Goal: Task Accomplishment & Management: Complete application form

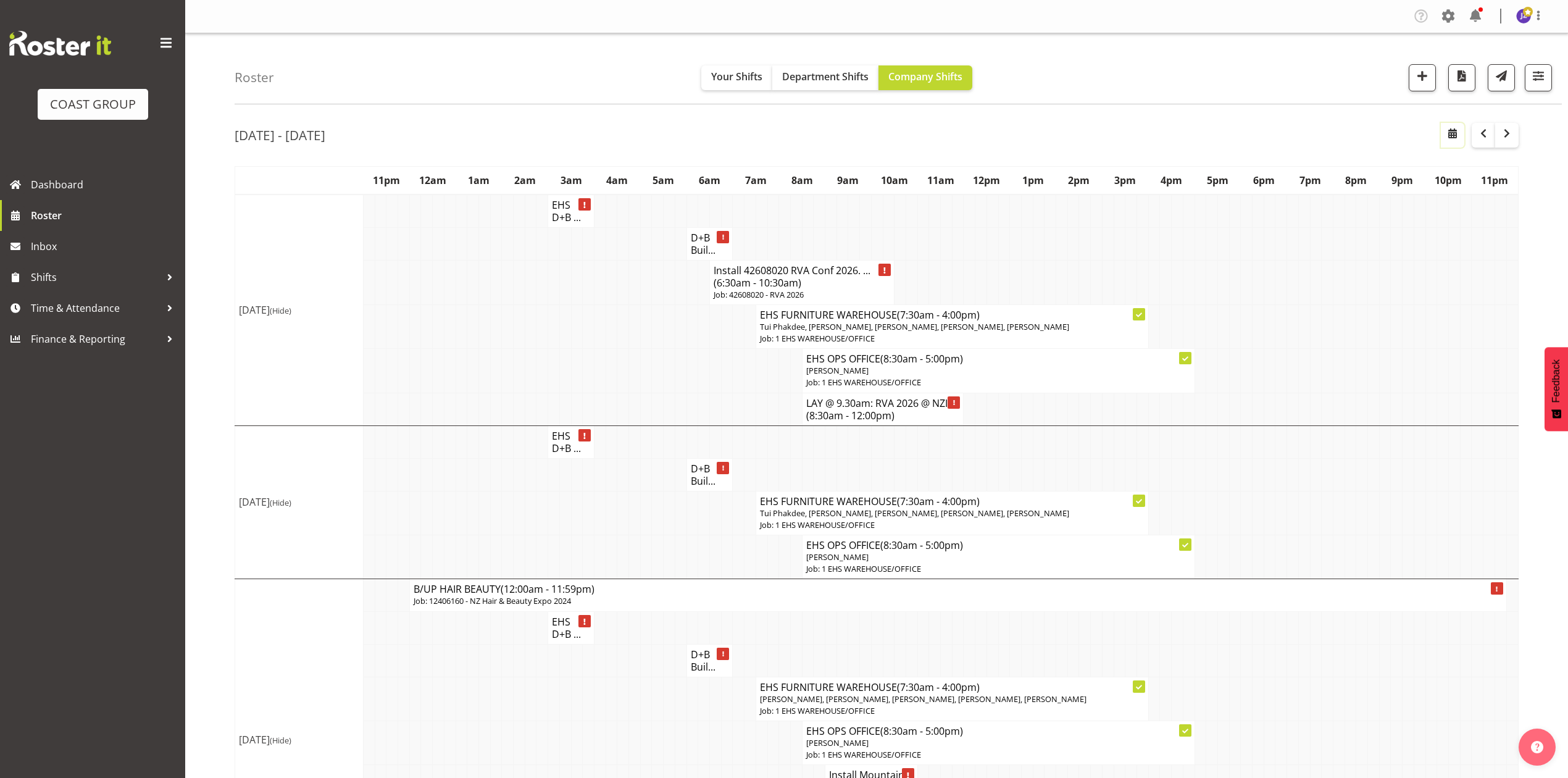
click at [1458, 129] on span "button" at bounding box center [1452, 133] width 15 height 15
select select "8"
select select "2025"
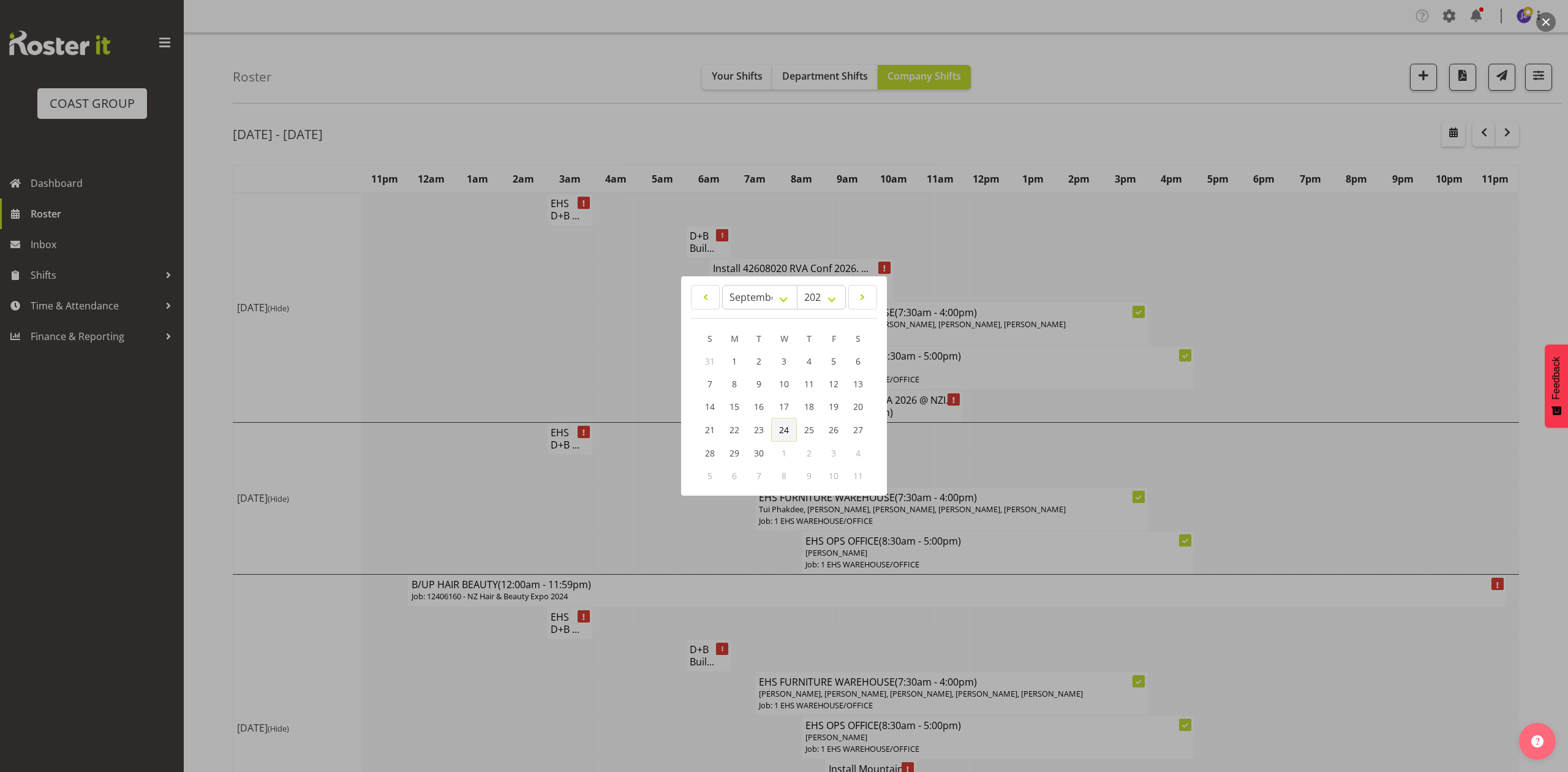
click at [784, 432] on span "24" at bounding box center [784, 430] width 10 height 12
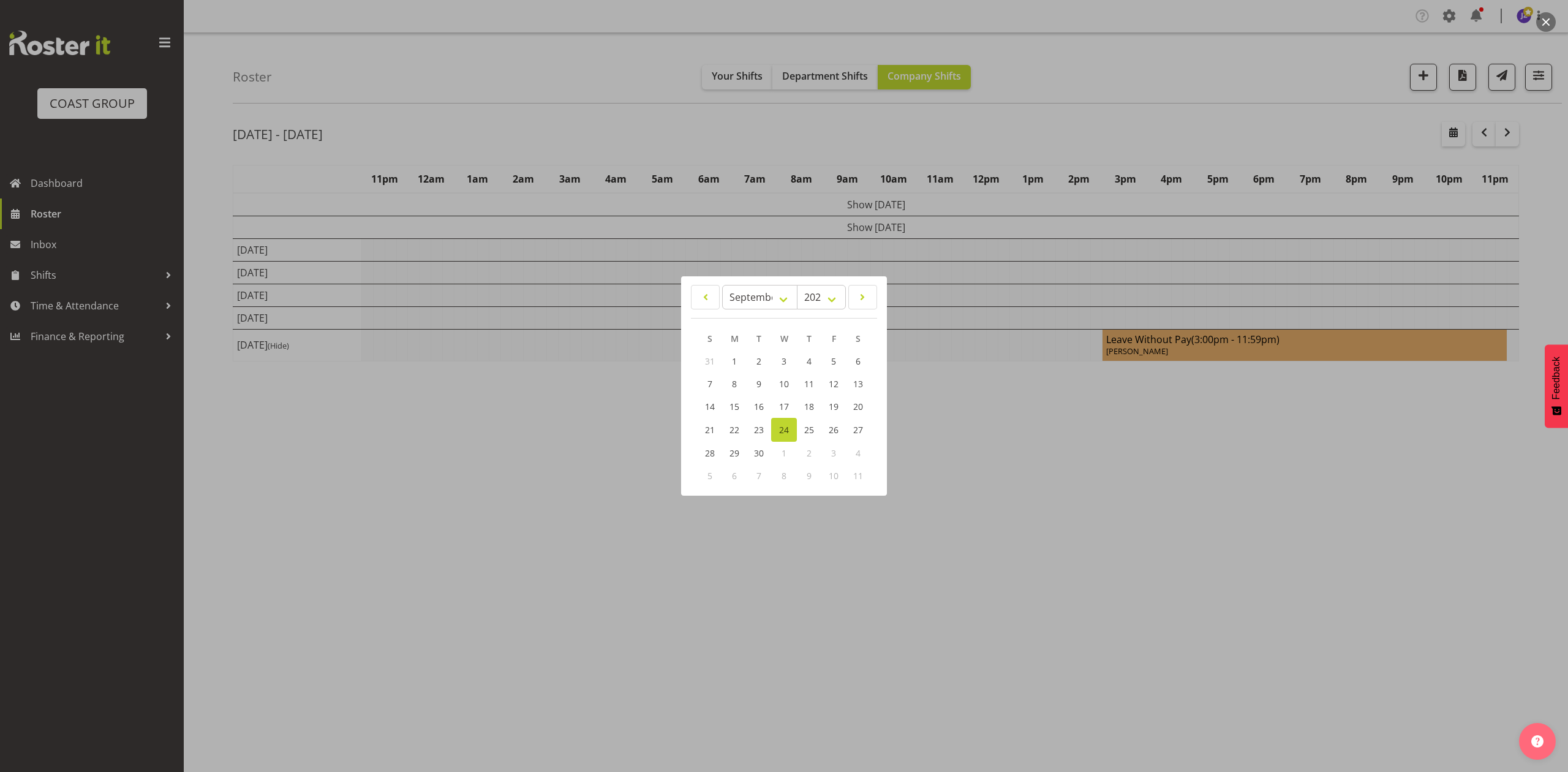
click at [1292, 91] on div at bounding box center [784, 386] width 1568 height 772
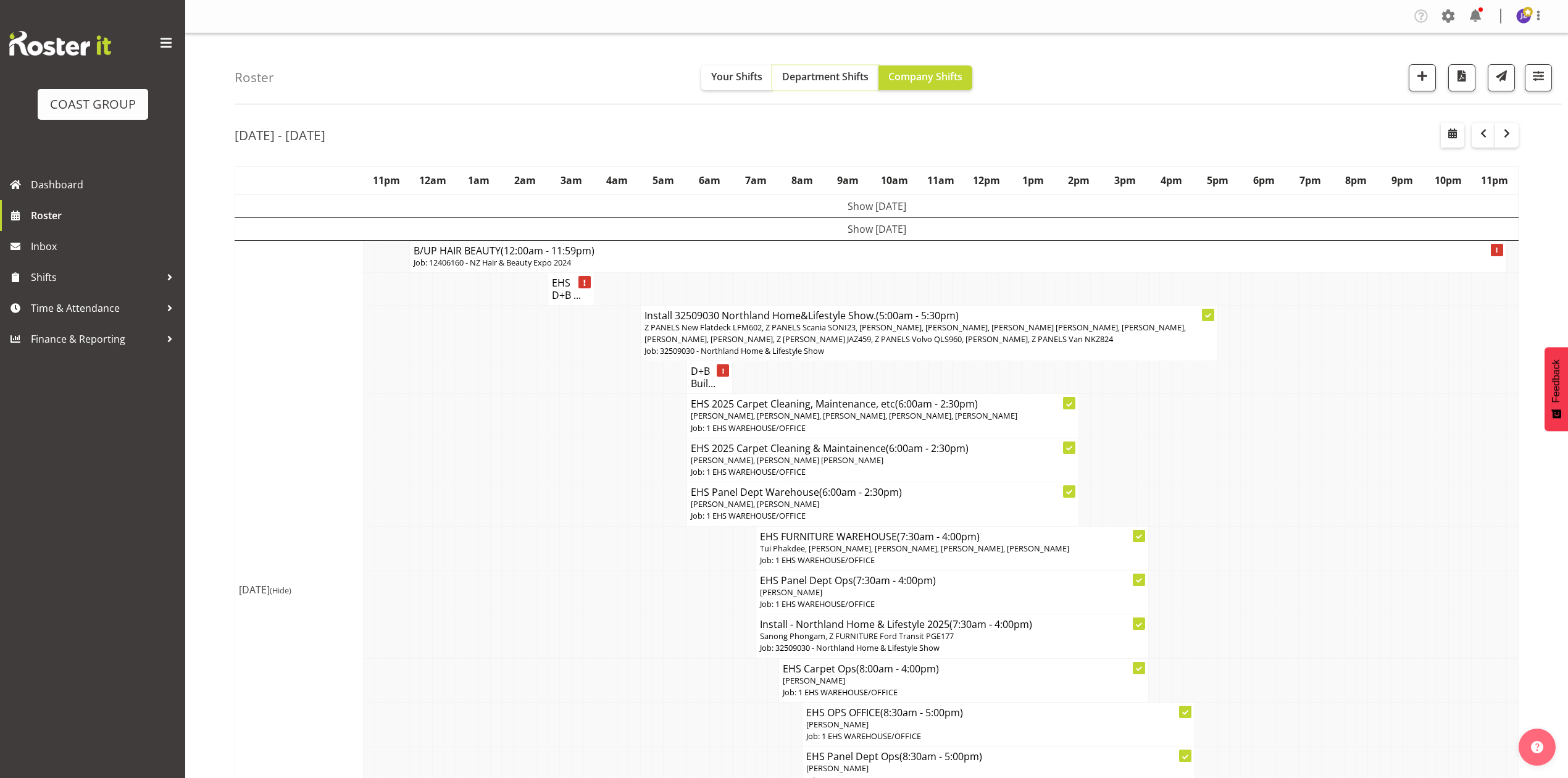
click at [825, 83] on span "Department Shifts" at bounding box center [826, 76] width 86 height 14
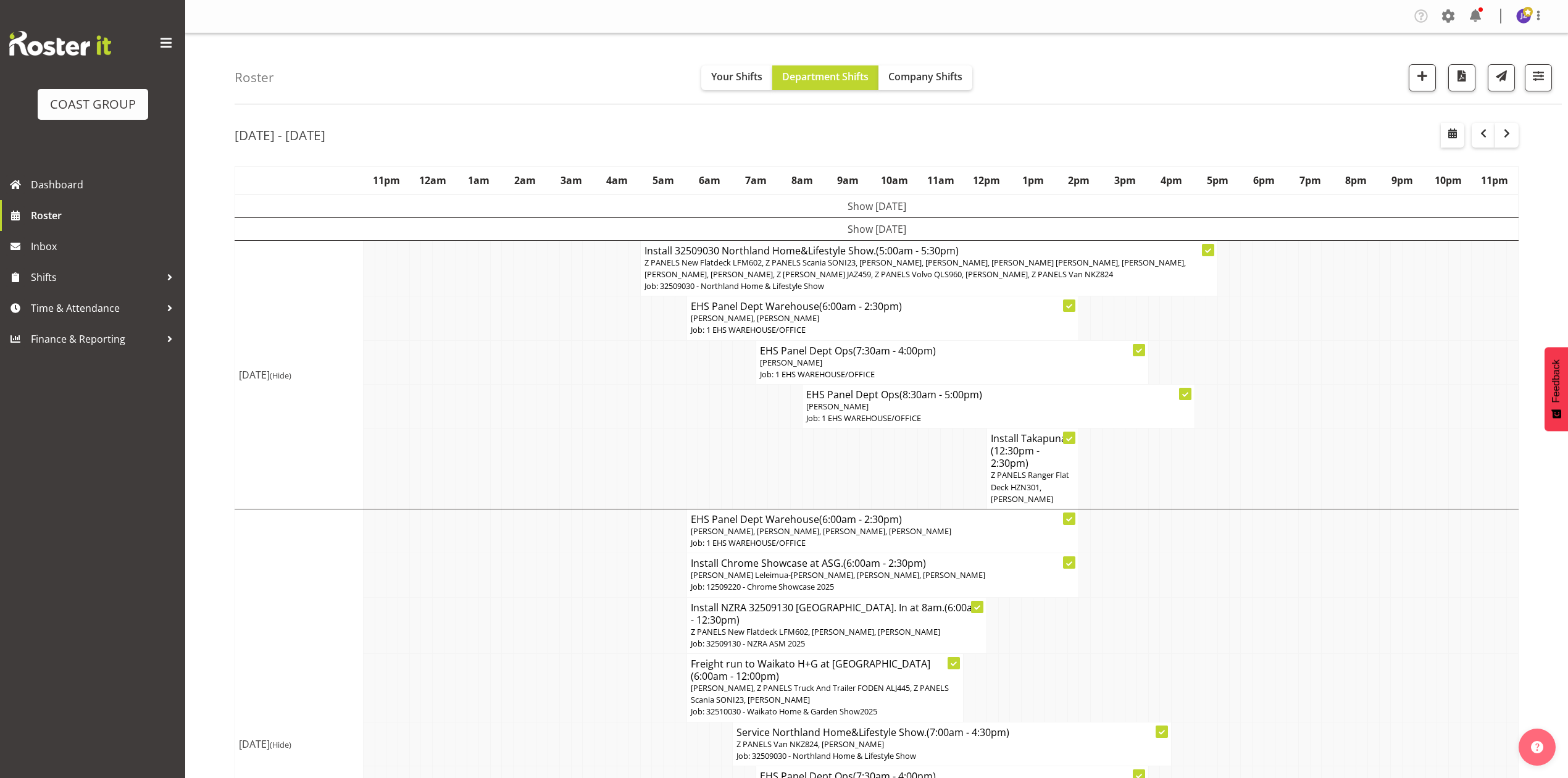
click at [1116, 132] on div "[DATE] - [DATE]" at bounding box center [877, 137] width 1284 height 29
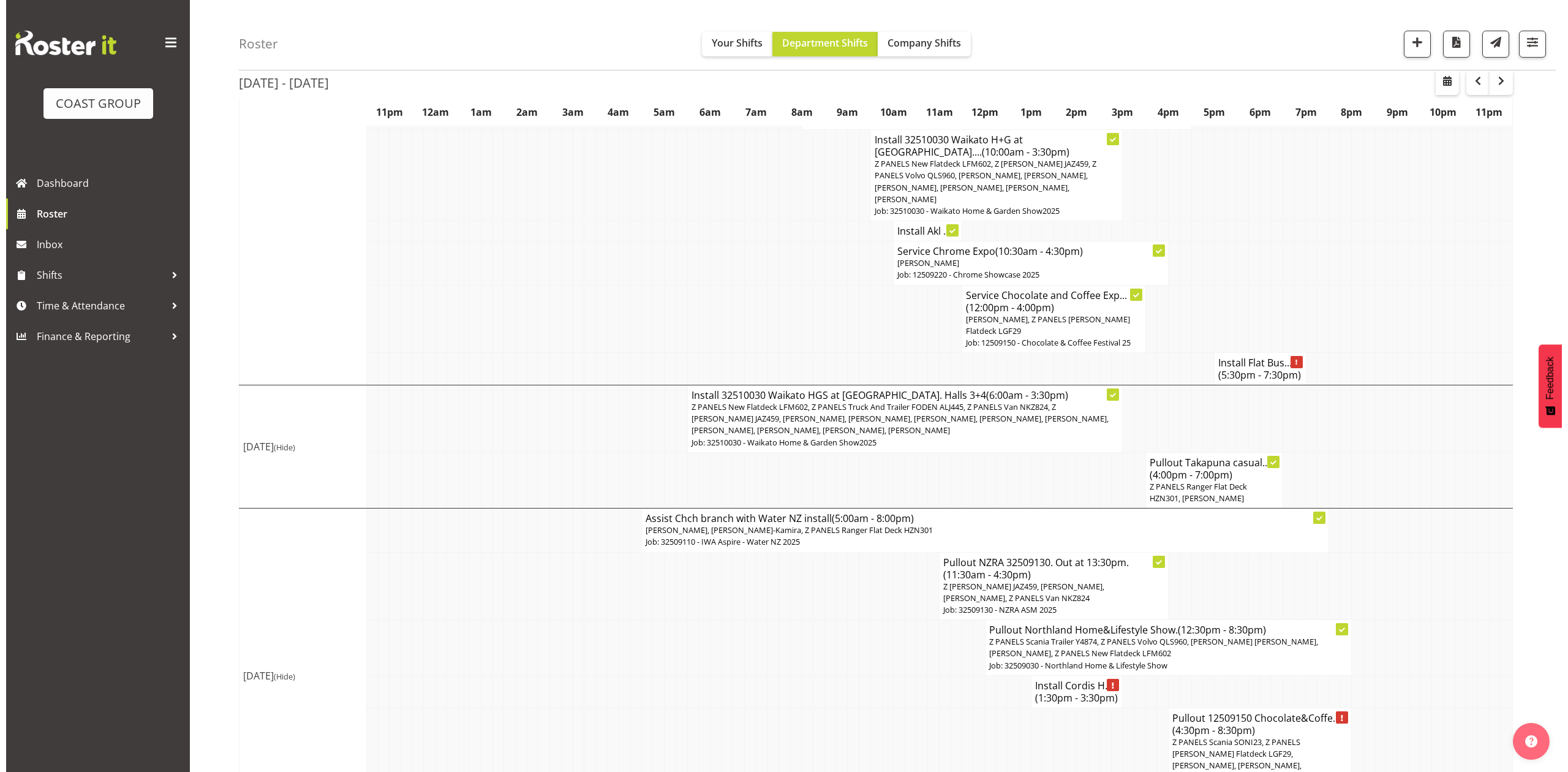
scroll to position [1228, 0]
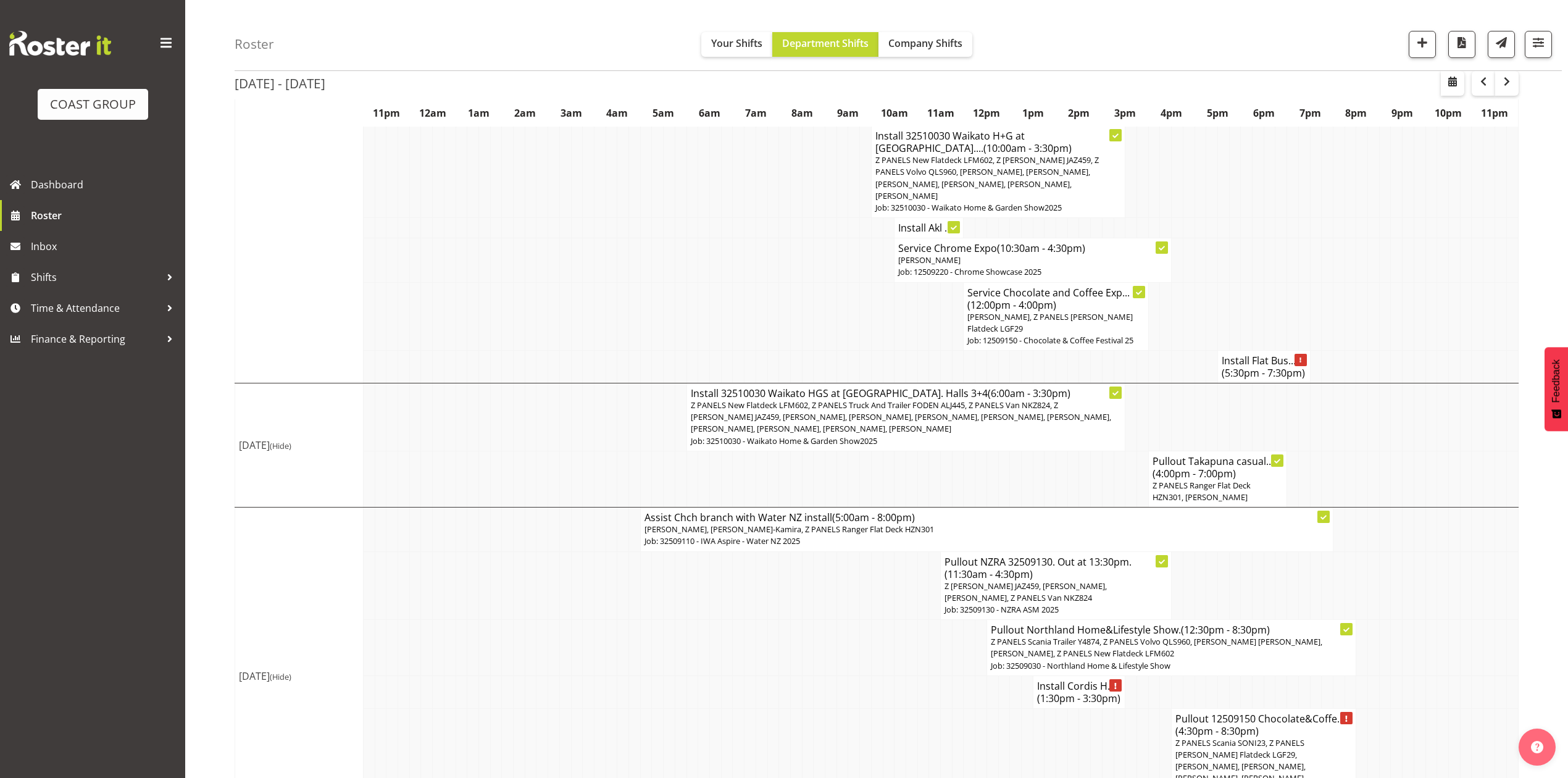
click at [935, 708] on td at bounding box center [935, 760] width 12 height 104
click at [1373, 620] on td at bounding box center [1374, 648] width 12 height 56
click at [1485, 620] on td at bounding box center [1490, 648] width 12 height 56
drag, startPoint x: 1431, startPoint y: 581, endPoint x: 1422, endPoint y: 586, distance: 10.3
click at [1431, 620] on td at bounding box center [1431, 648] width 12 height 56
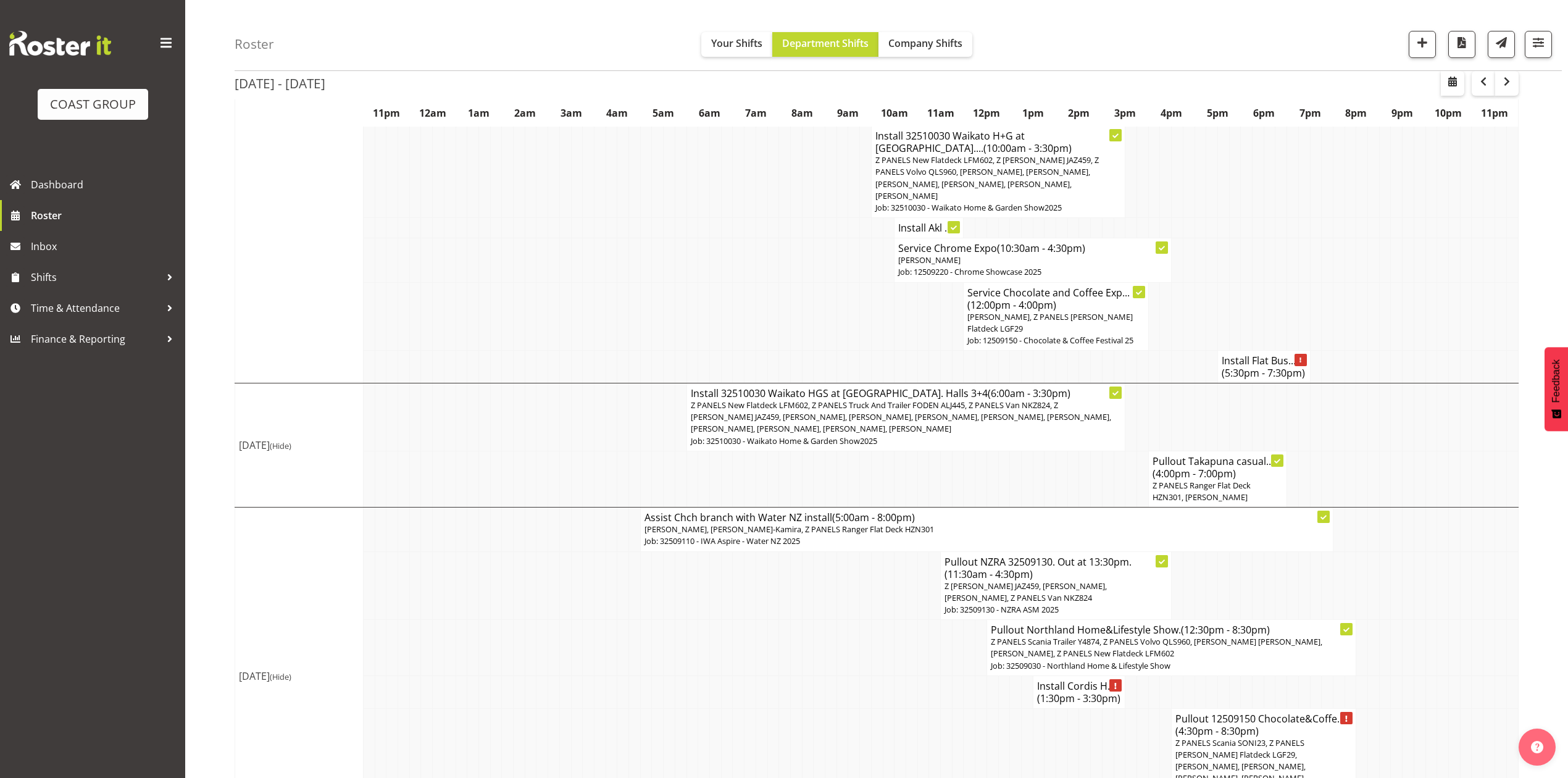
click at [1306, 737] on span "Z PANELS Scania SONI23, Z PANELS [PERSON_NAME] Flatdeck LGF29, [PERSON_NAME], […" at bounding box center [1240, 766] width 130 height 58
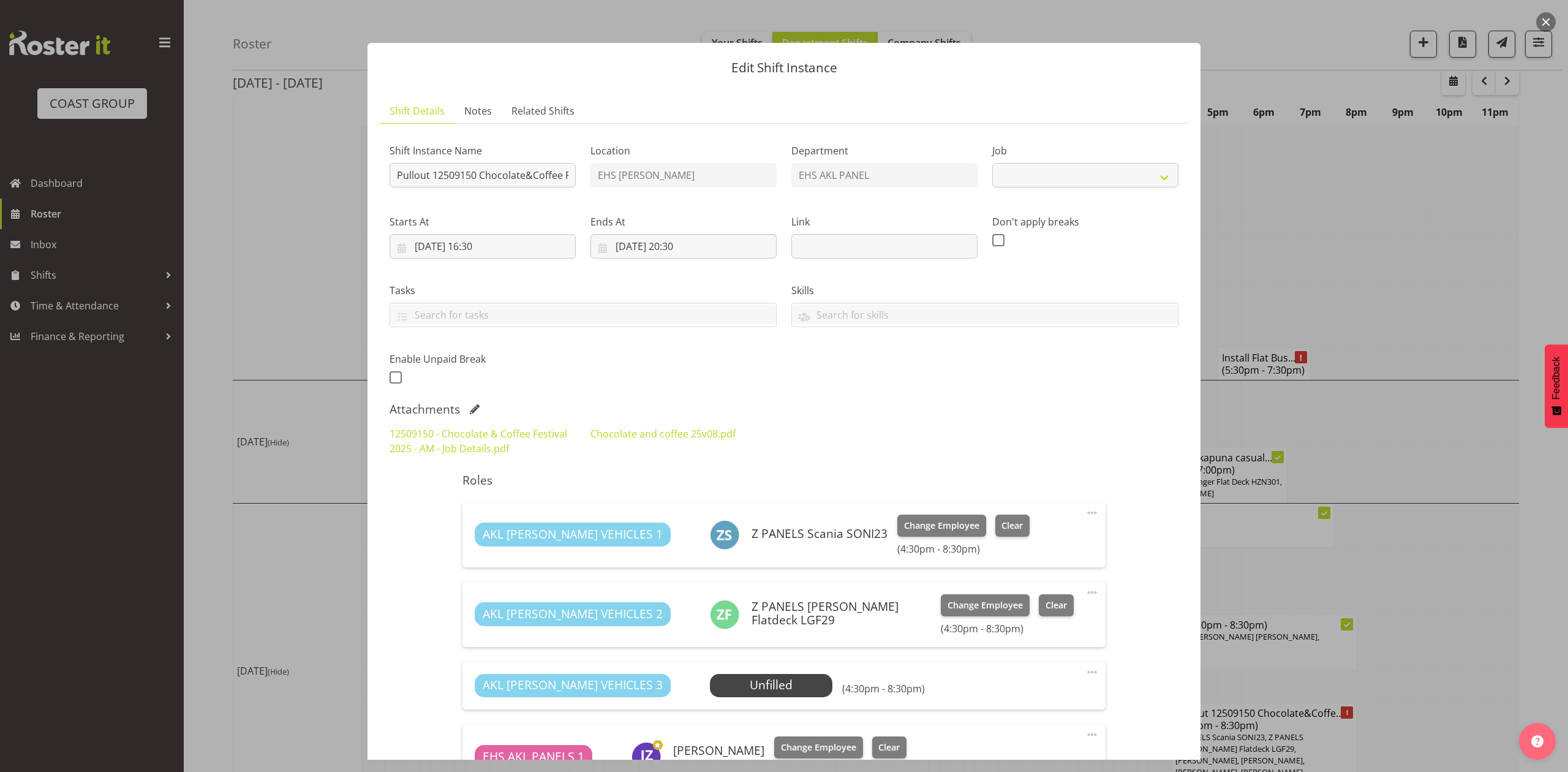
select select "9735"
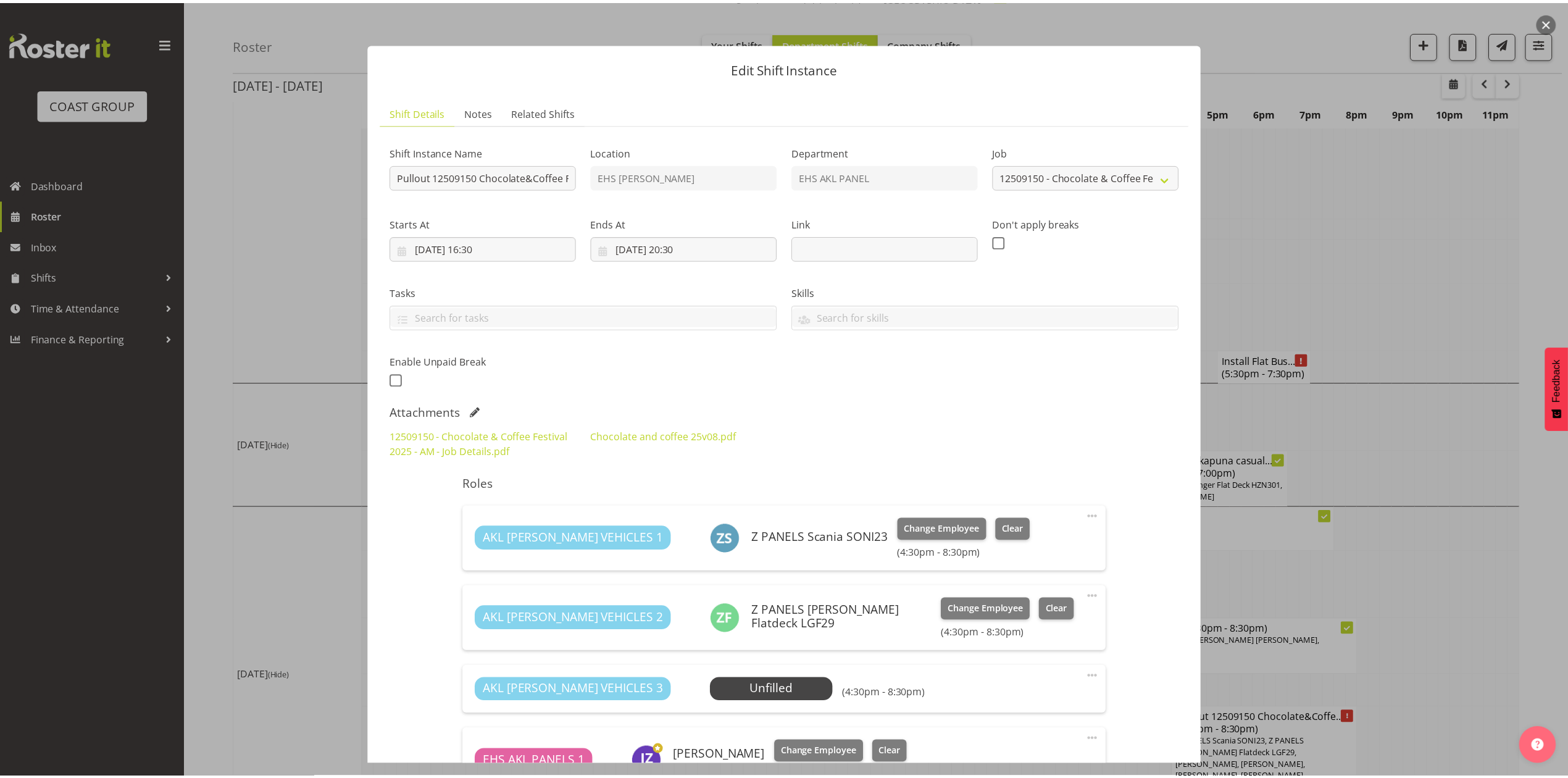
scroll to position [165, 0]
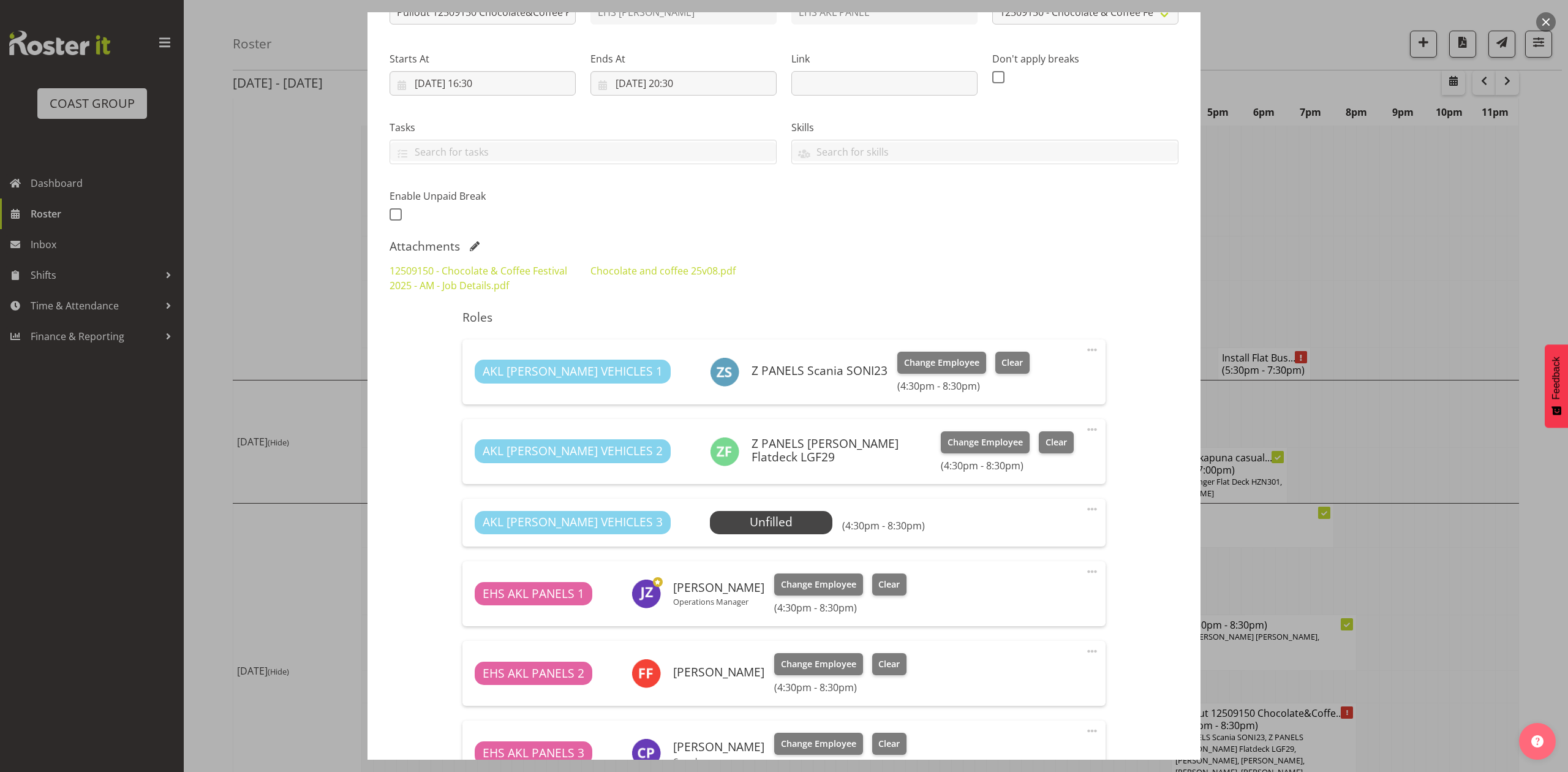
click at [1498, 513] on div at bounding box center [784, 386] width 1568 height 772
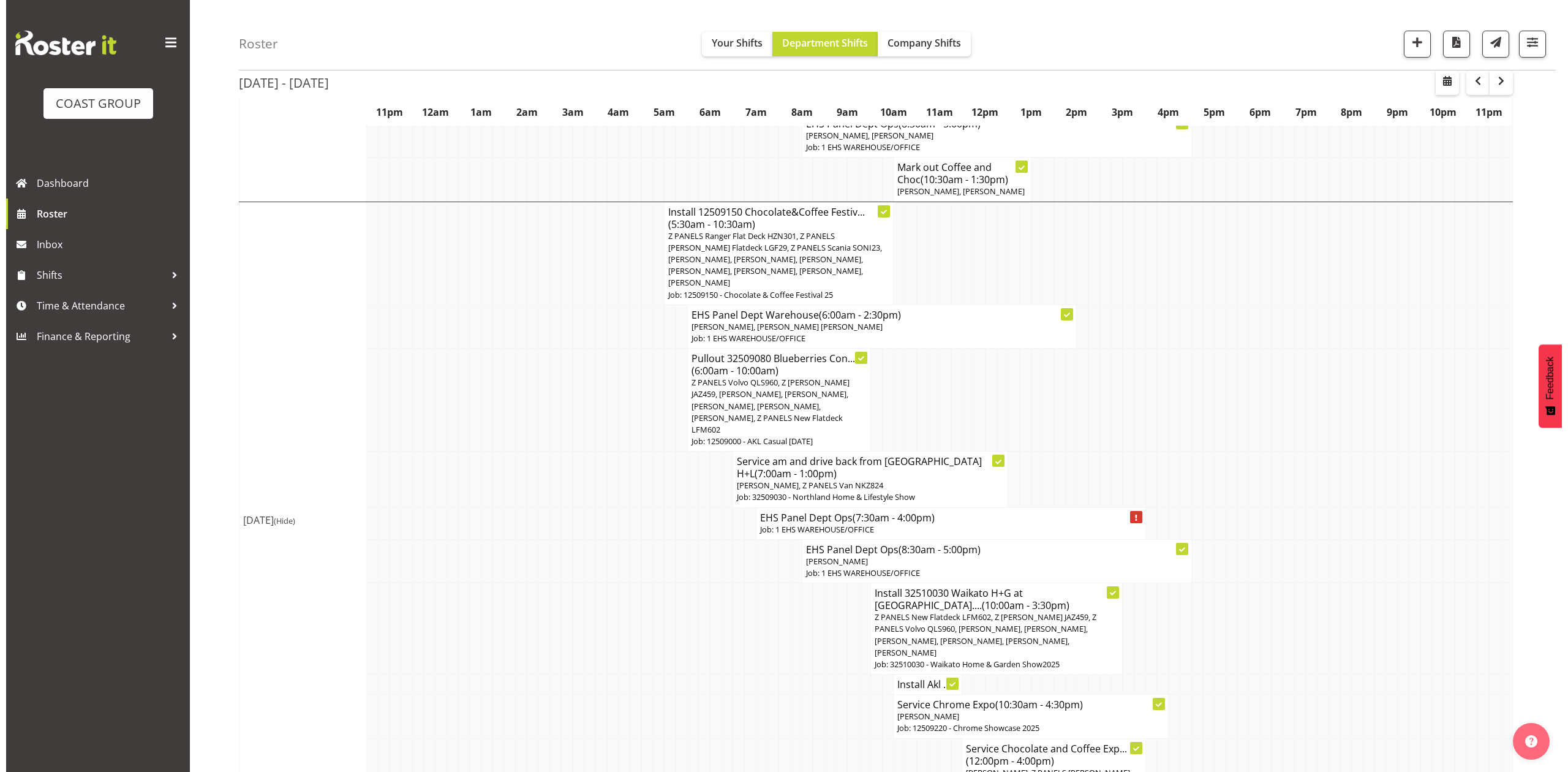
scroll to position [737, 0]
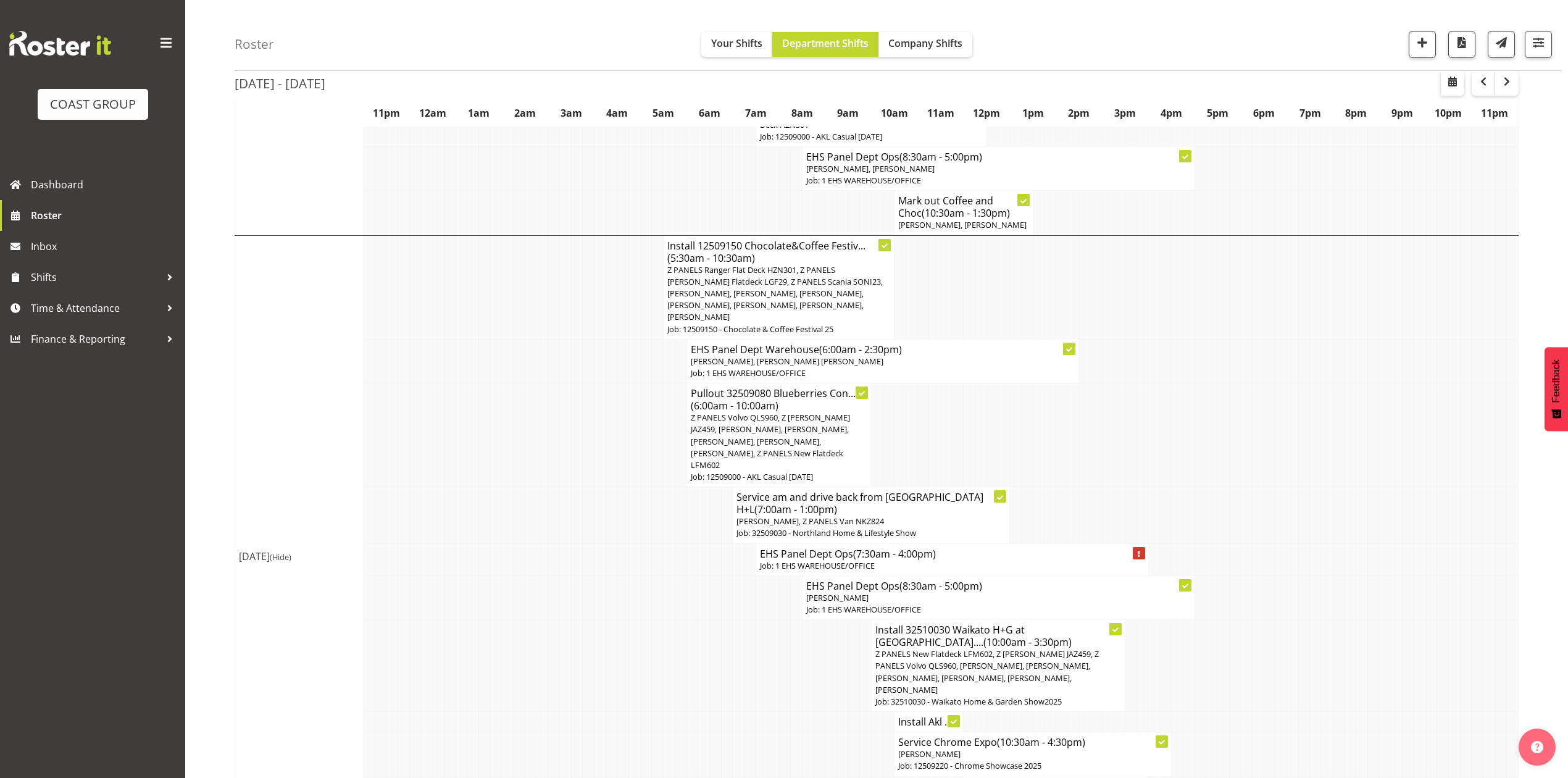
click at [823, 274] on span "Z PANELS Ranger Flat Deck HZN301, Z PANELS [PERSON_NAME] Flatdeck LGF29, Z PANE…" at bounding box center [775, 293] width 216 height 58
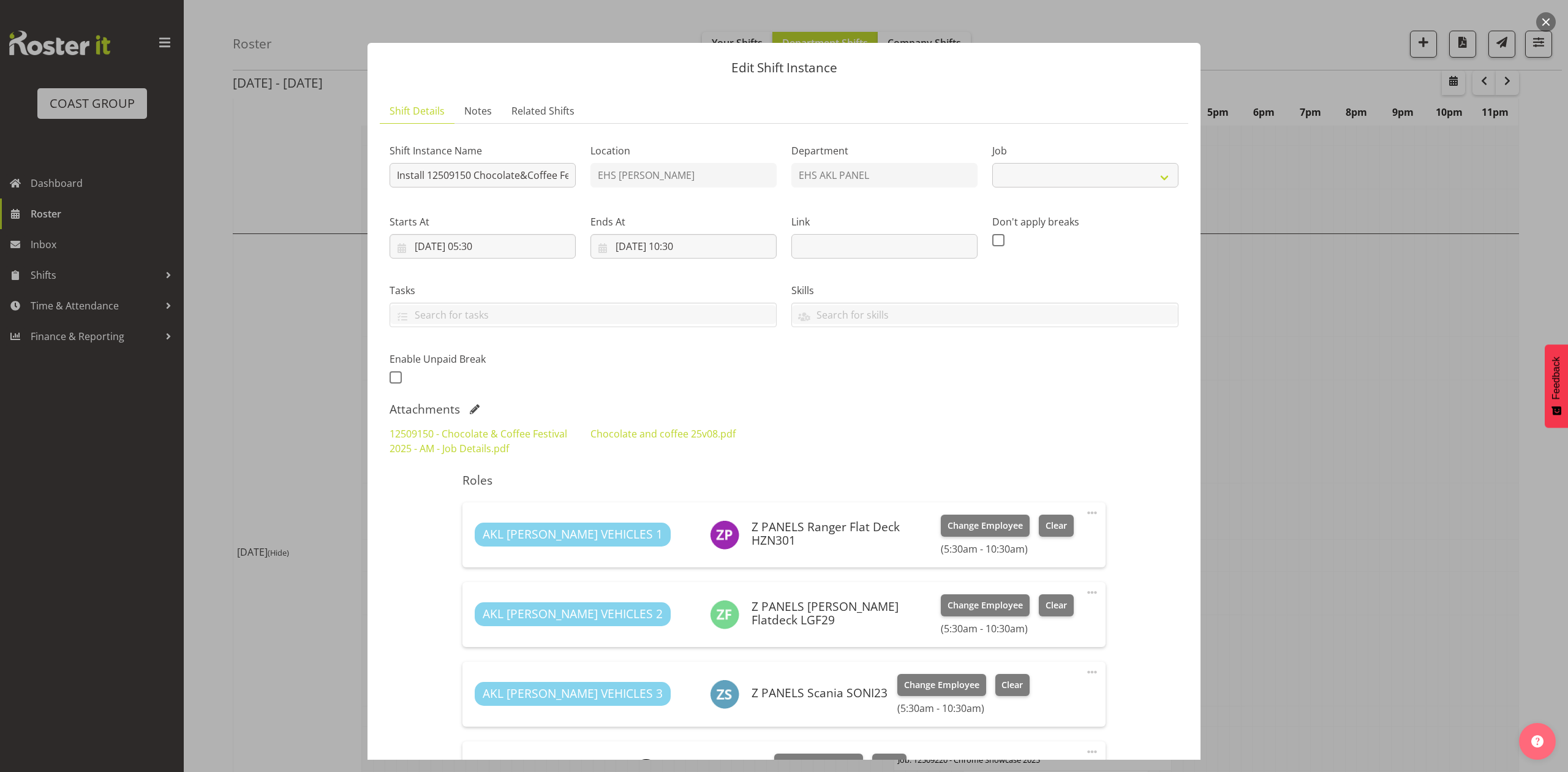
select select "9735"
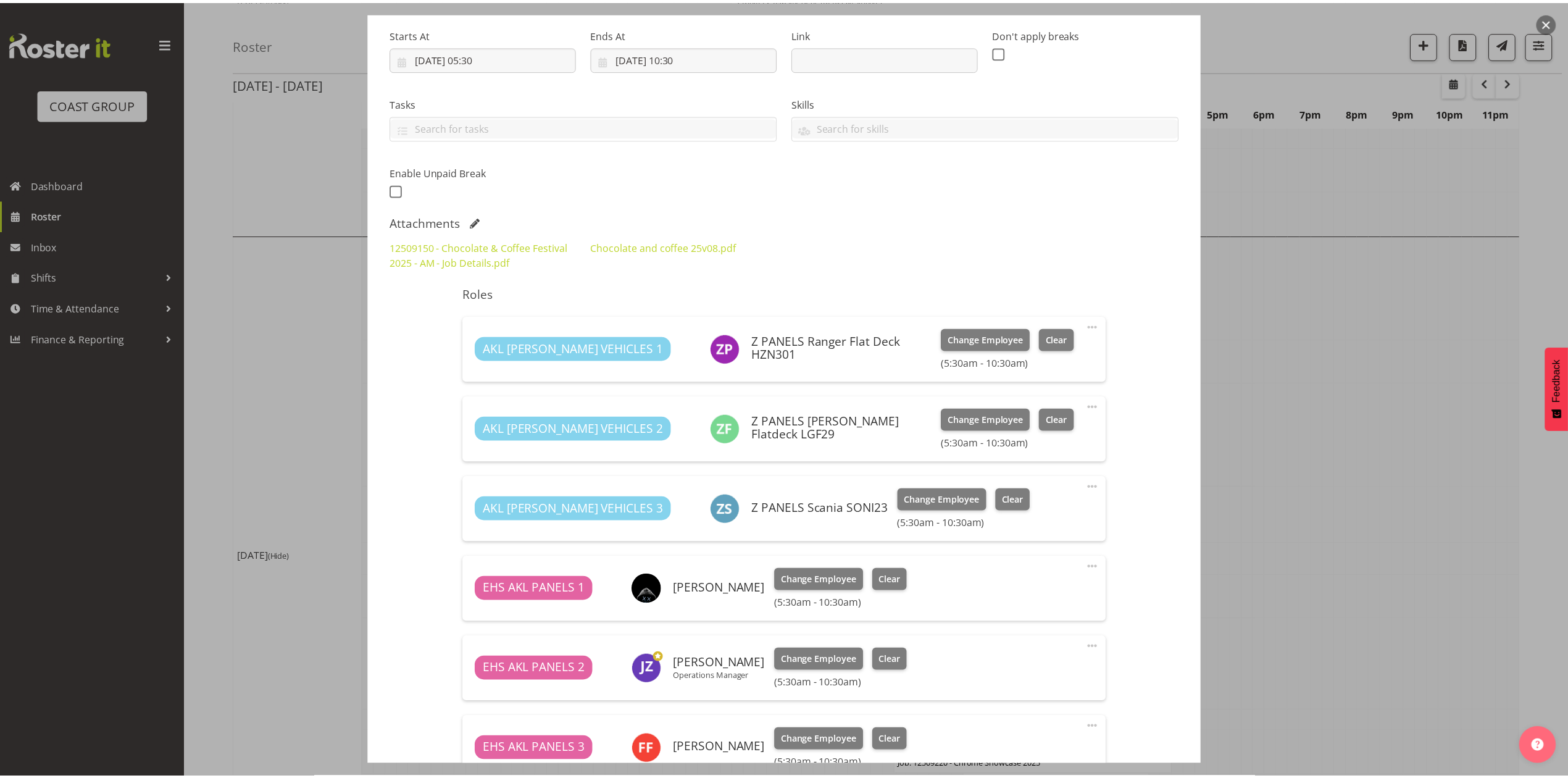
scroll to position [165, 0]
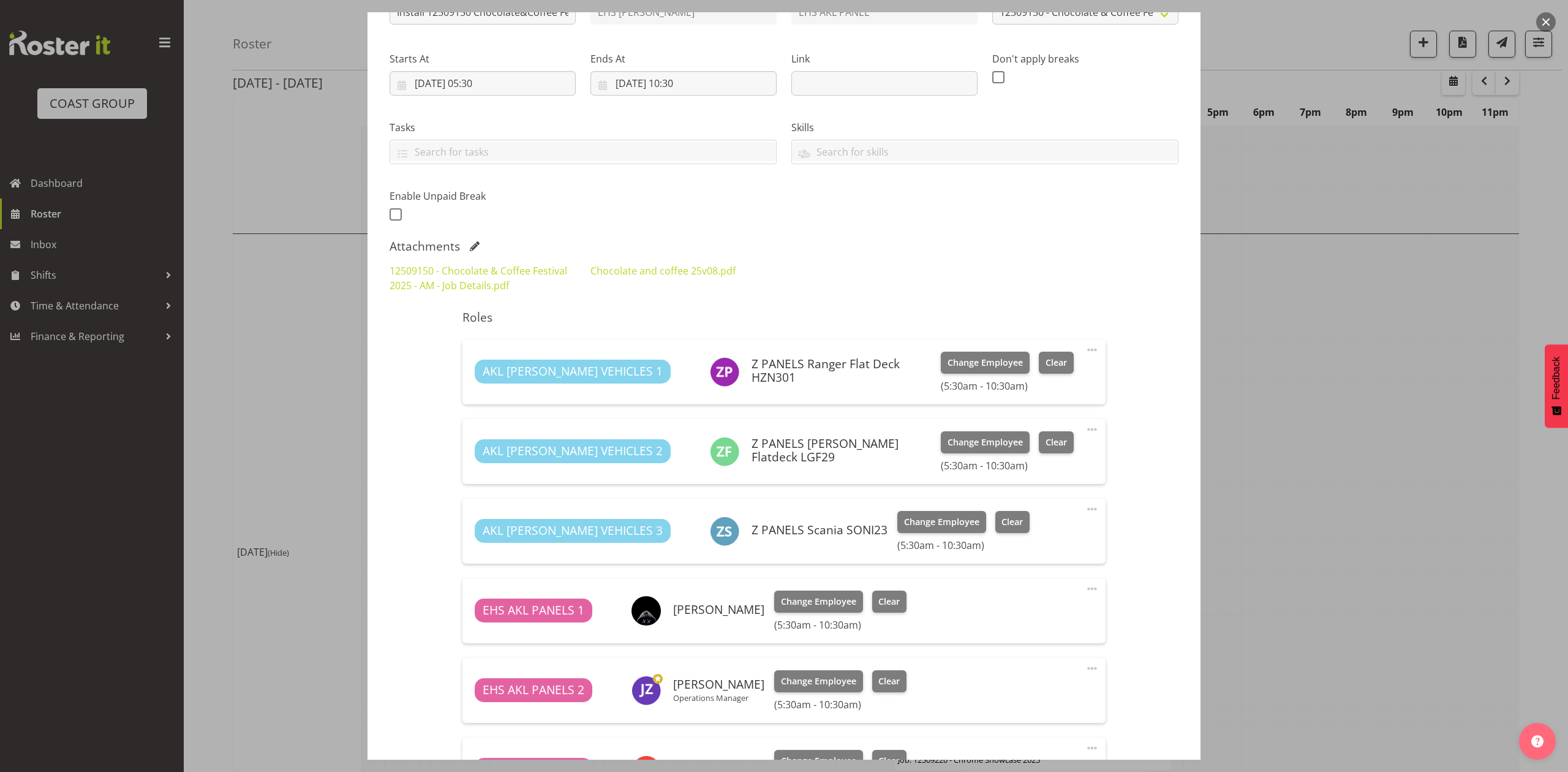
click at [1319, 324] on div at bounding box center [784, 386] width 1568 height 772
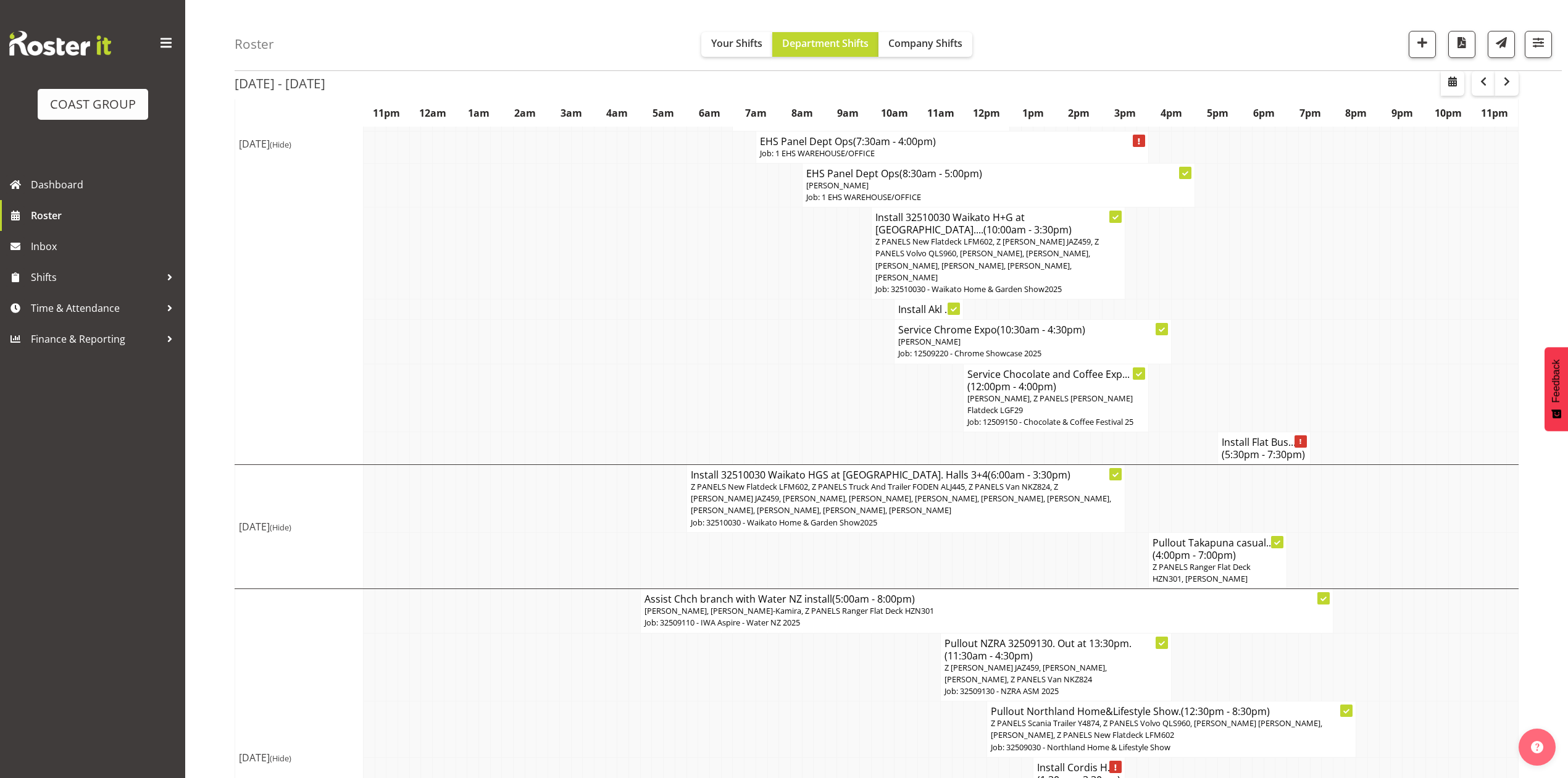
scroll to position [1237, 0]
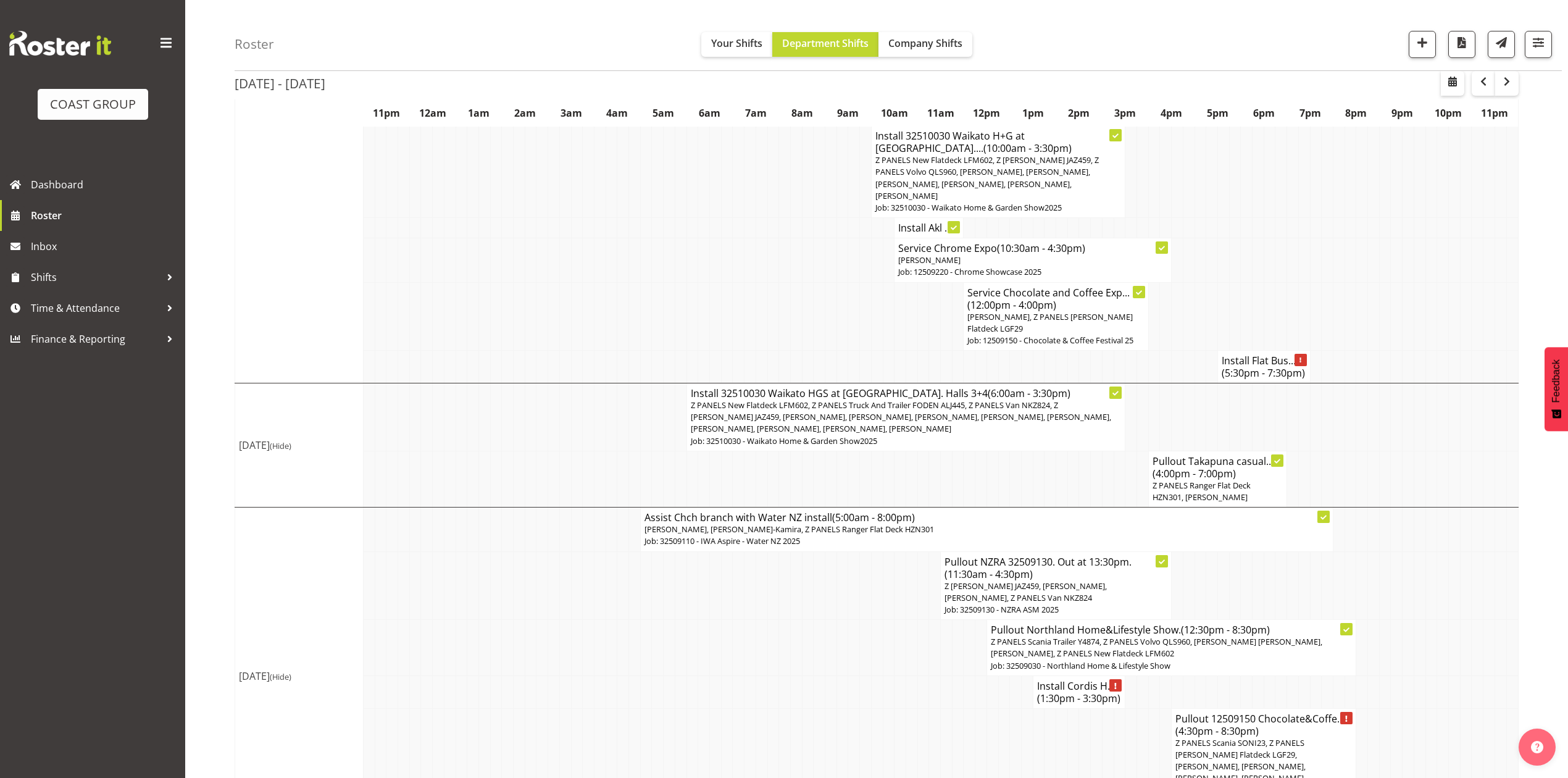
click at [883, 558] on td at bounding box center [889, 586] width 12 height 69
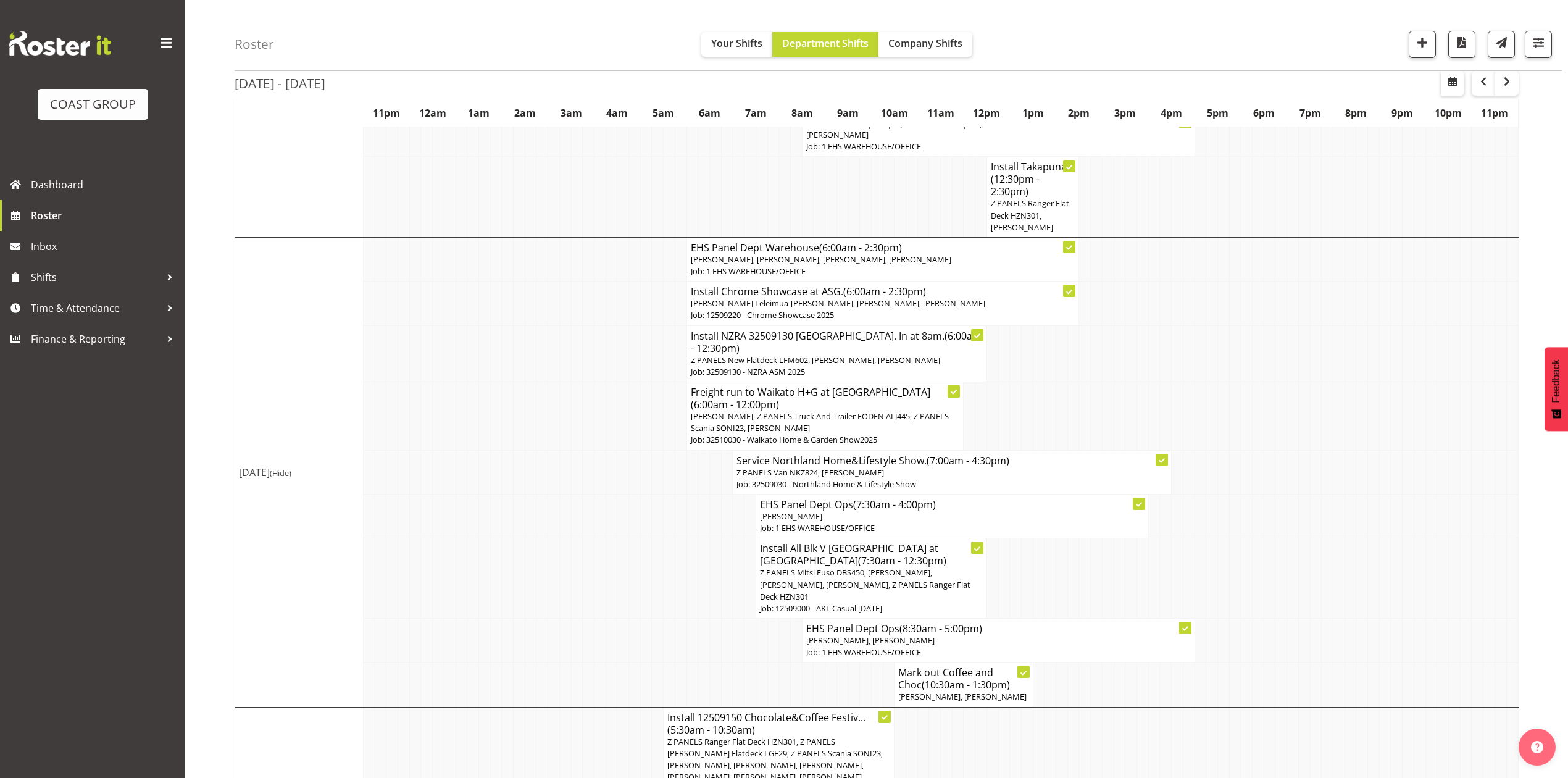
scroll to position [249, 0]
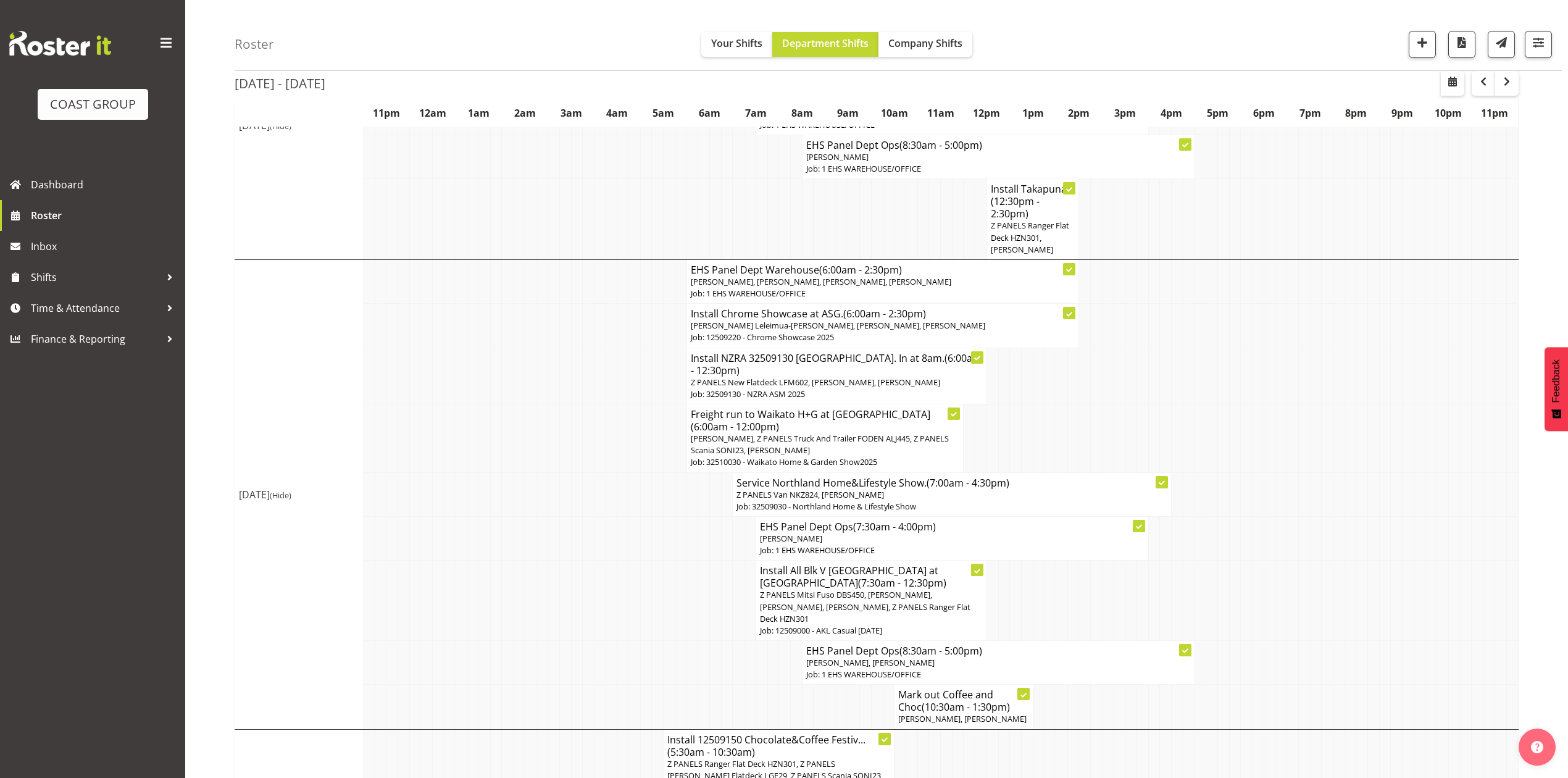
click at [1298, 529] on td at bounding box center [1304, 538] width 12 height 44
click at [993, 581] on td at bounding box center [992, 601] width 12 height 80
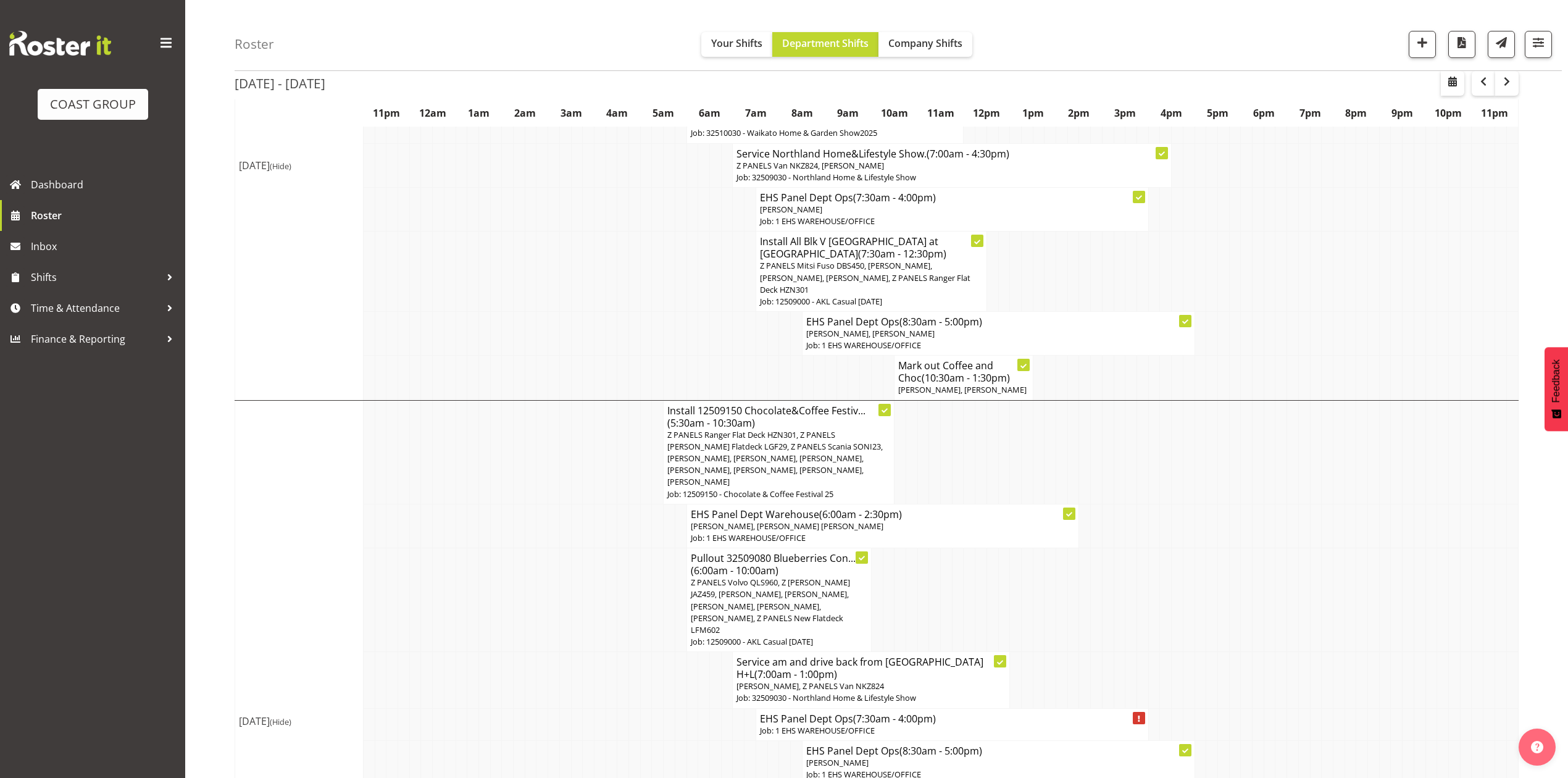
scroll to position [660, 0]
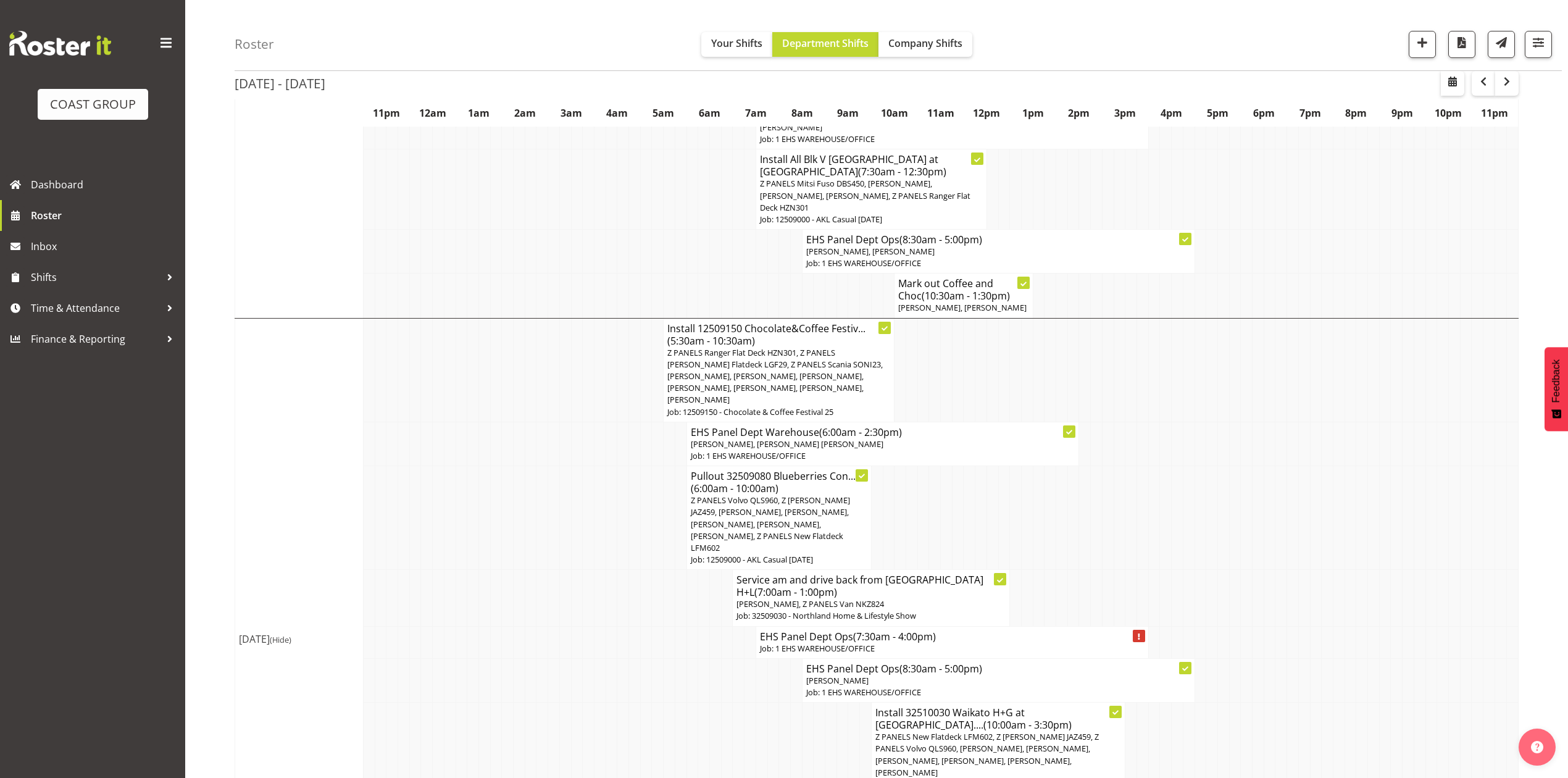
click at [947, 507] on td at bounding box center [947, 518] width 12 height 104
click at [810, 497] on p "Z PANELS Volvo QLS960, Z [PERSON_NAME] JAZ459, [PERSON_NAME], [PERSON_NAME], [P…" at bounding box center [779, 524] width 176 height 59
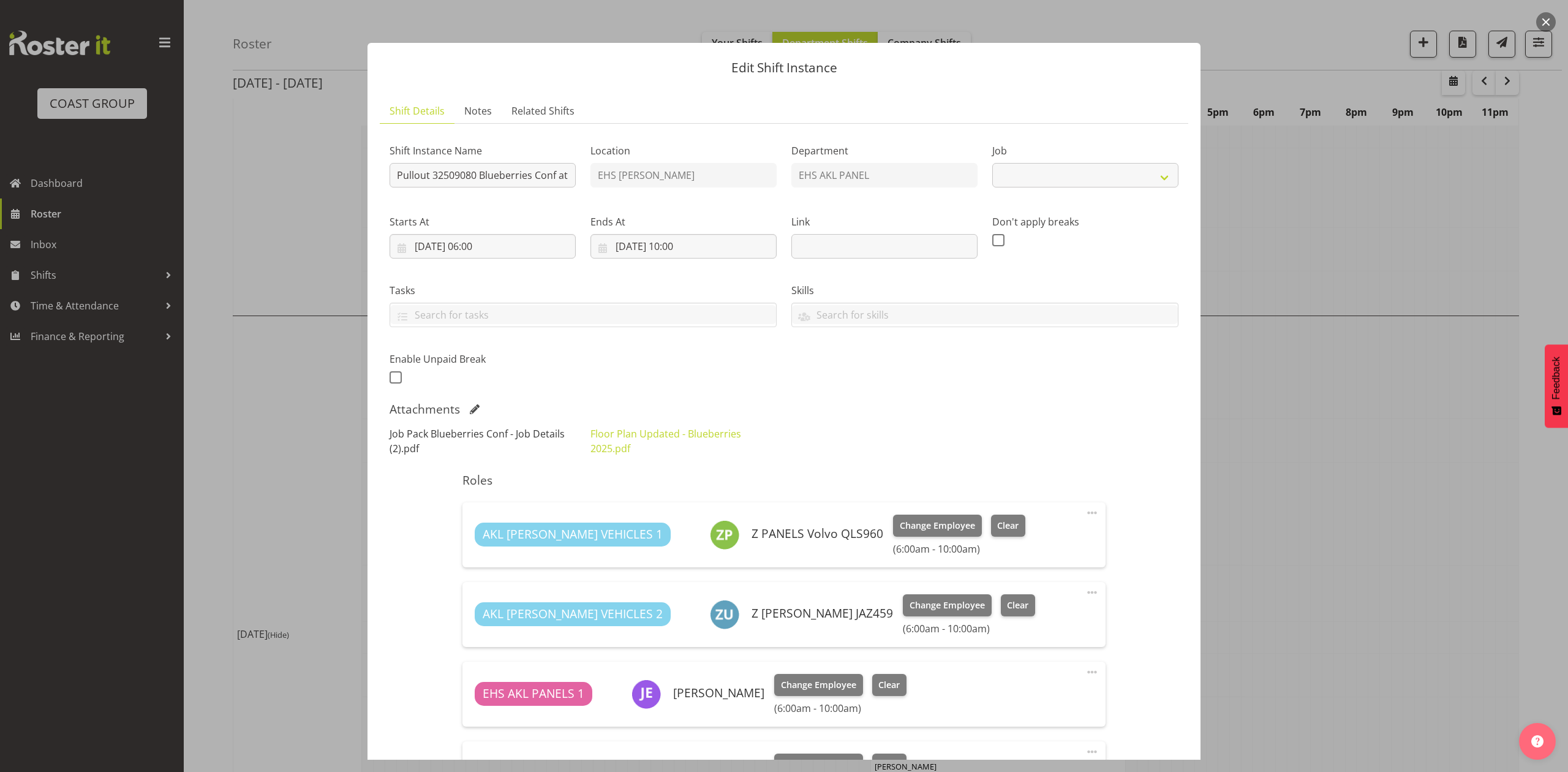
select select "8653"
click at [493, 436] on link "Job Pack Blueberries Conf - Job Details (2).pdf" at bounding box center [477, 440] width 175 height 28
click at [753, 378] on div "Shift Instance Name Pullout 32509080 Blueberries Conf at [GEOGRAPHIC_DATA]Out a…" at bounding box center [784, 260] width 804 height 268
click at [1271, 415] on div at bounding box center [784, 386] width 1568 height 772
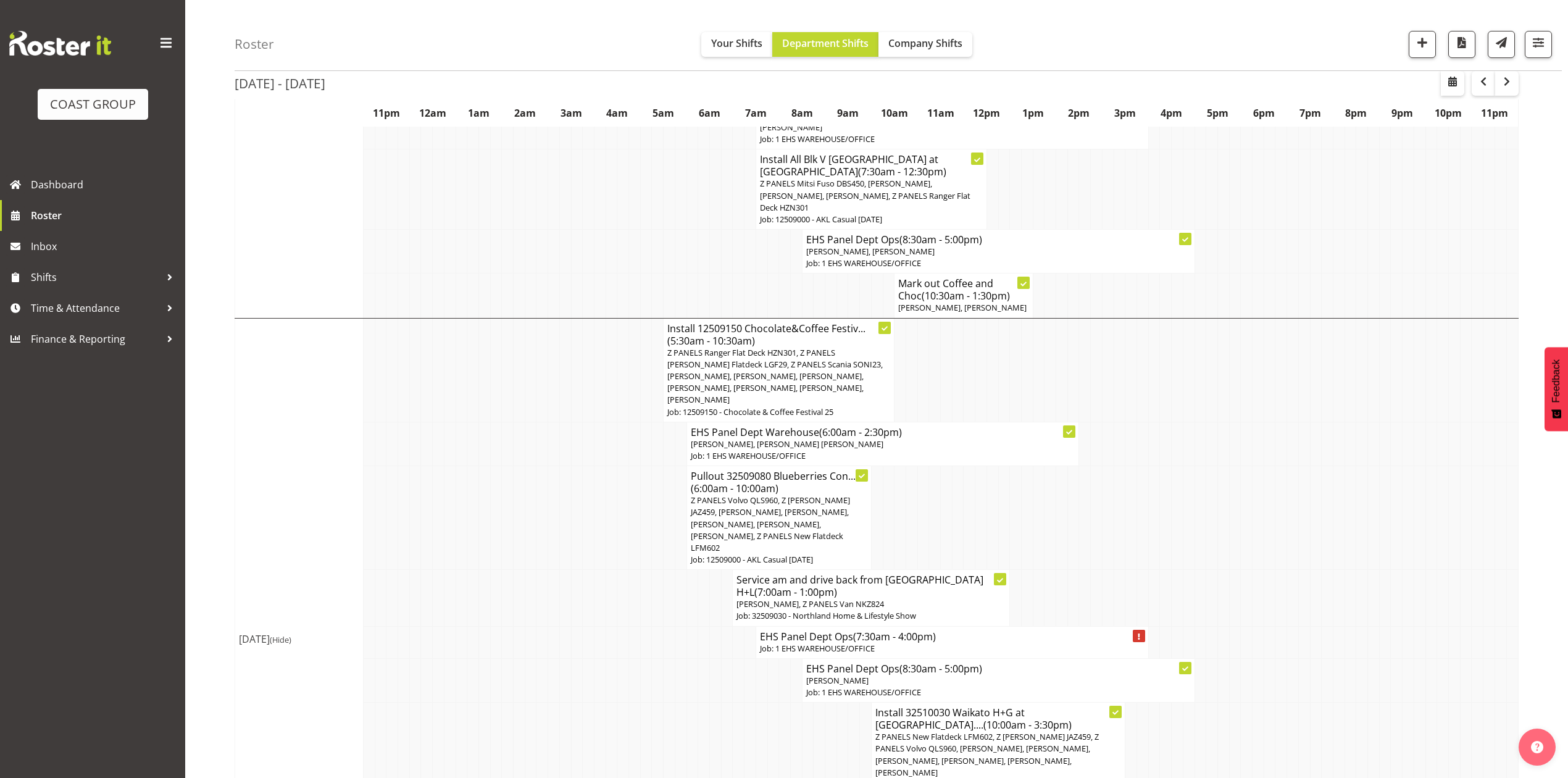
click at [1306, 388] on td at bounding box center [1304, 370] width 12 height 104
click at [79, 296] on link "Time & Attendance" at bounding box center [92, 308] width 185 height 31
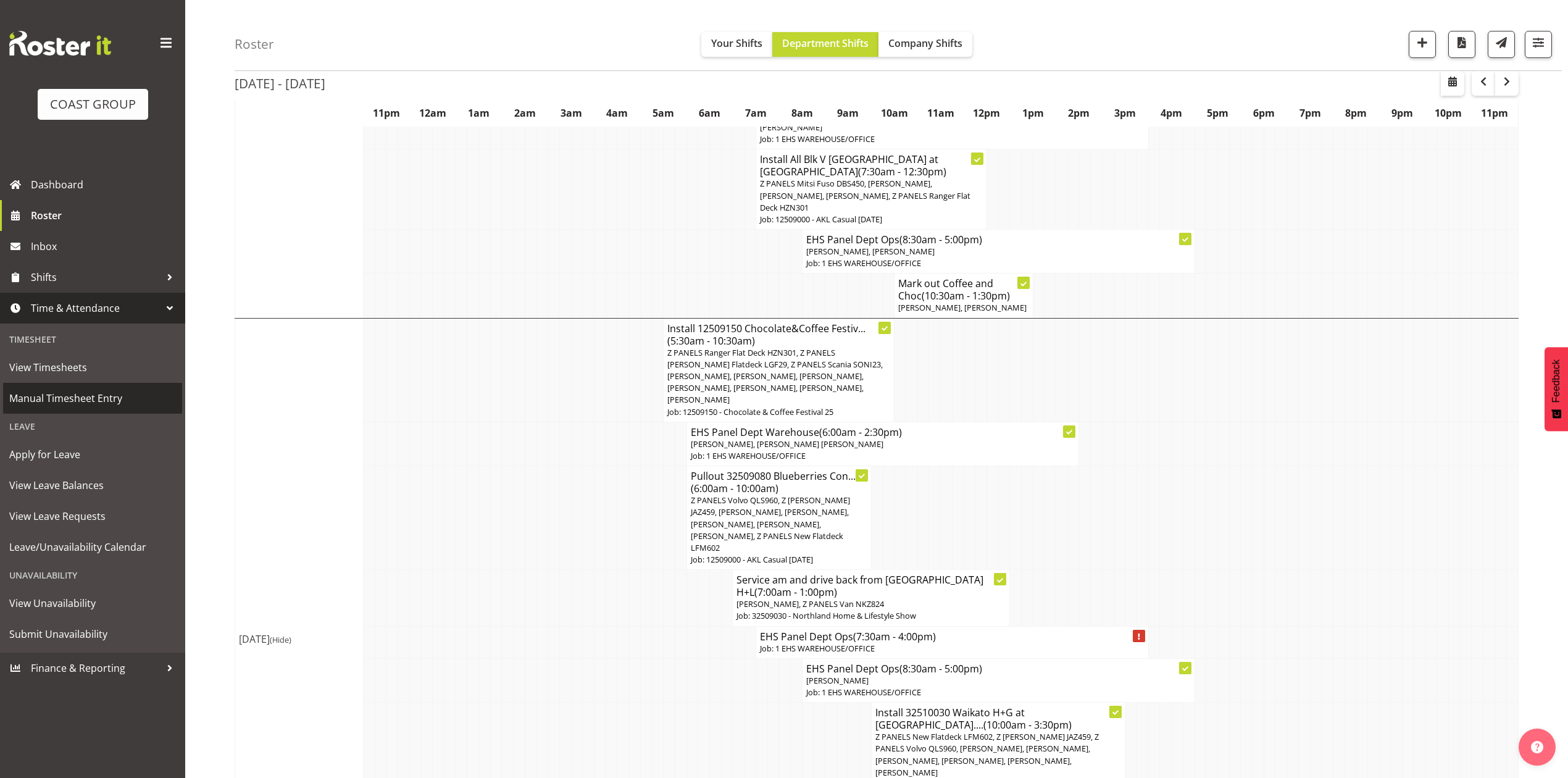
click at [106, 383] on link "Manual Timesheet Entry" at bounding box center [92, 398] width 179 height 31
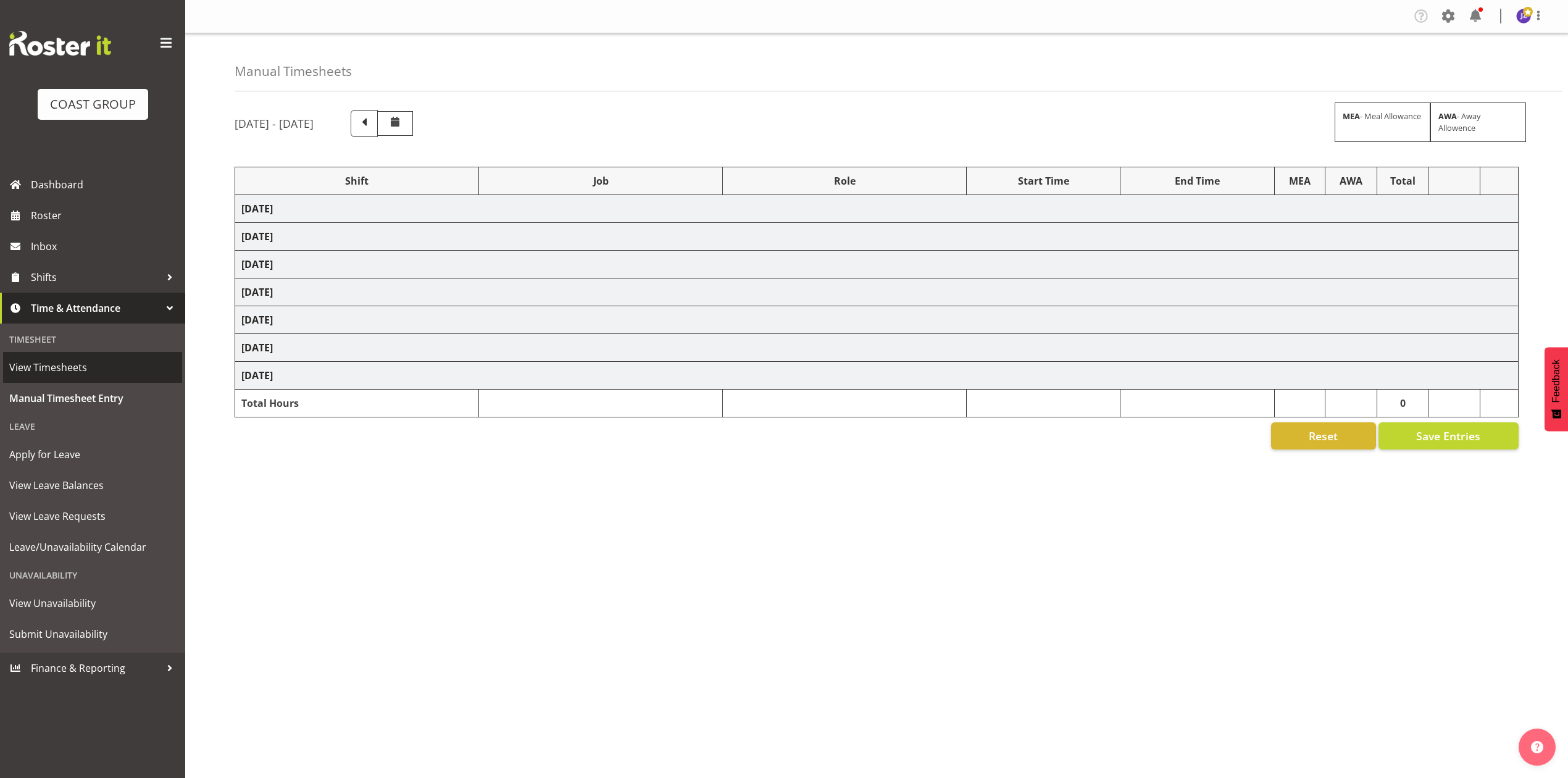
select select "68034"
select select "69"
select select "198"
select select "82600"
select select "8653"
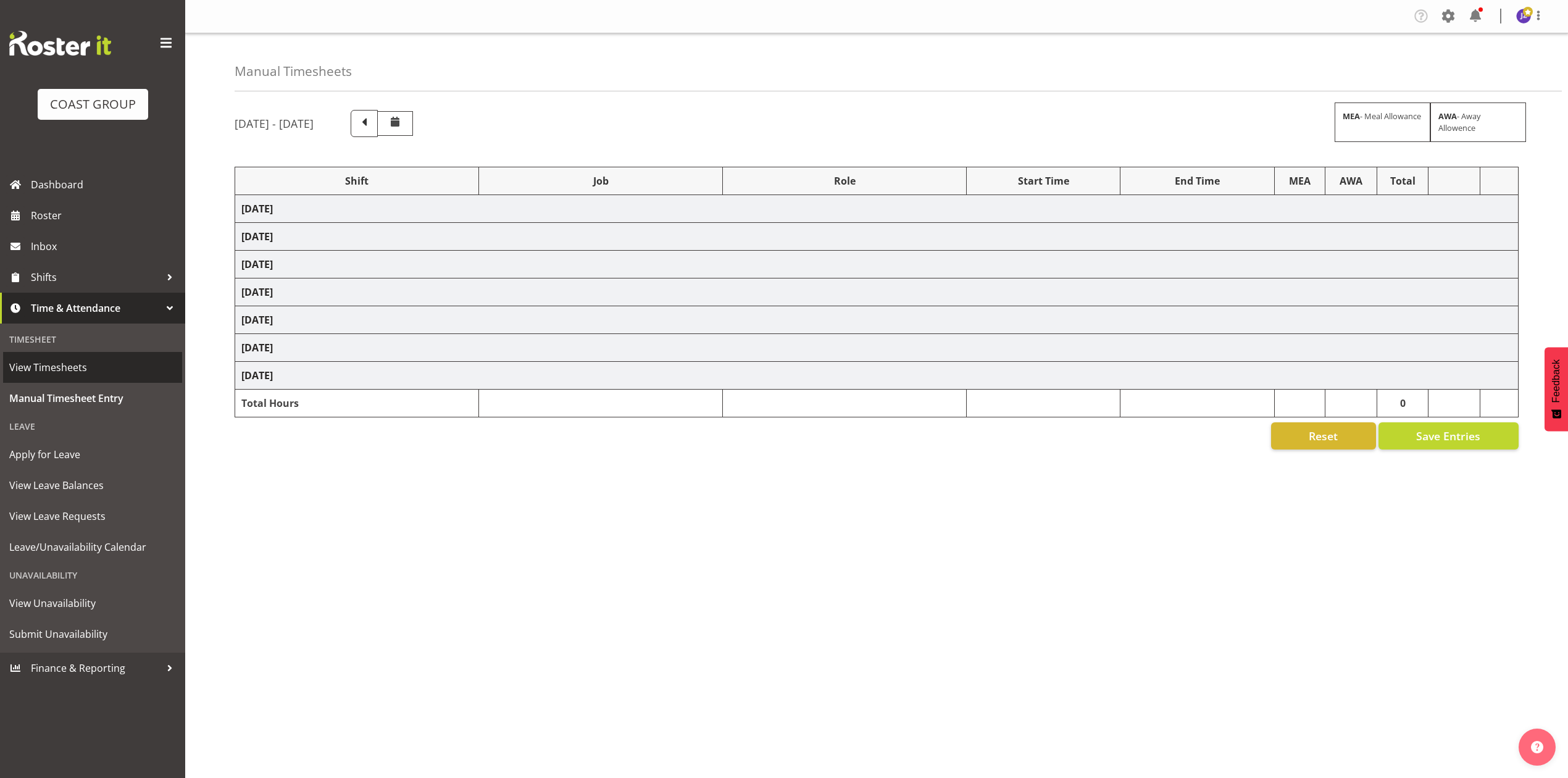
select select "68034"
select select "69"
select select "198"
select select "77800"
select select "9735"
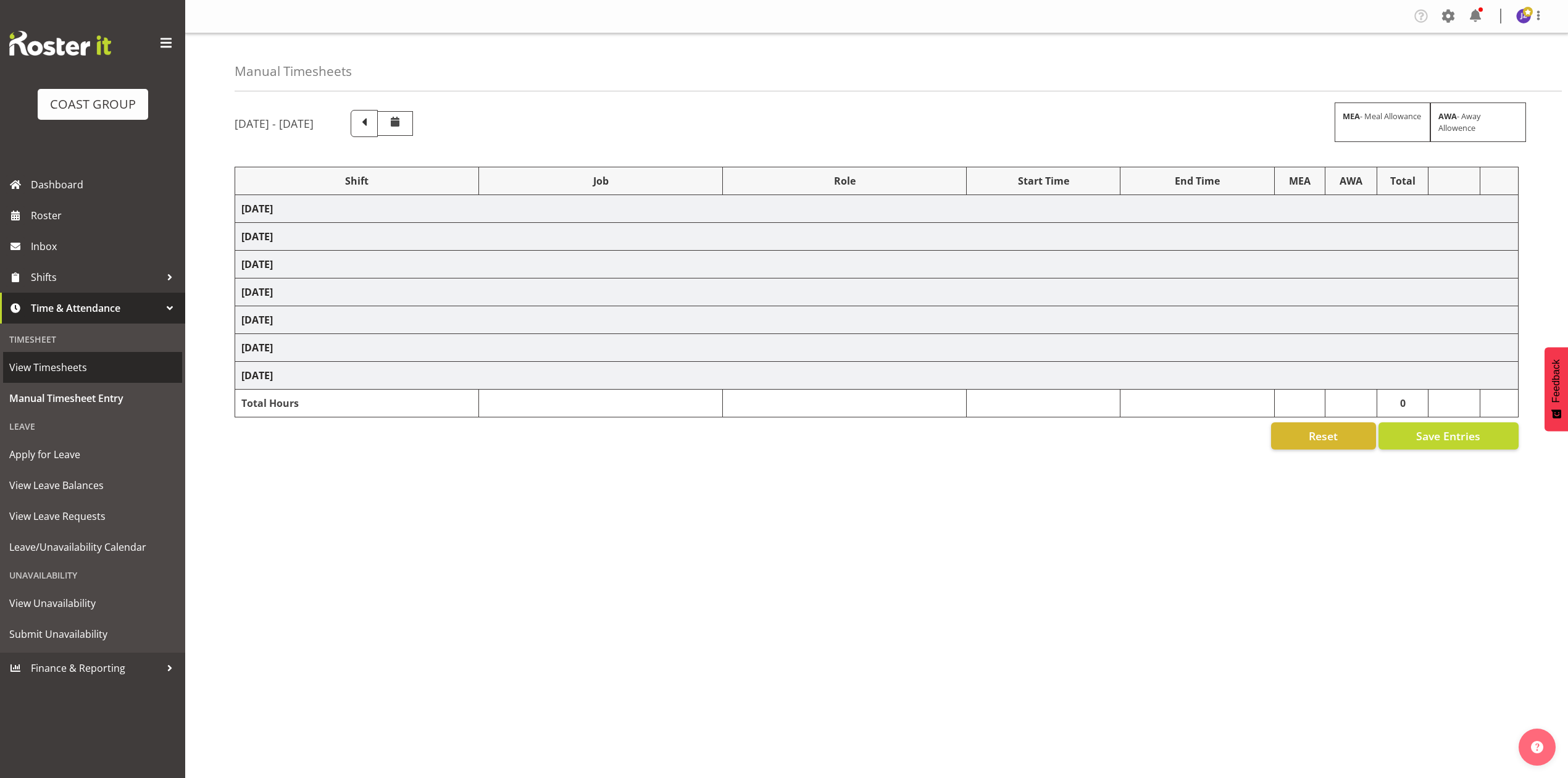
select select "82602"
select select "8653"
select select "82609"
select select "9735"
select select "81896"
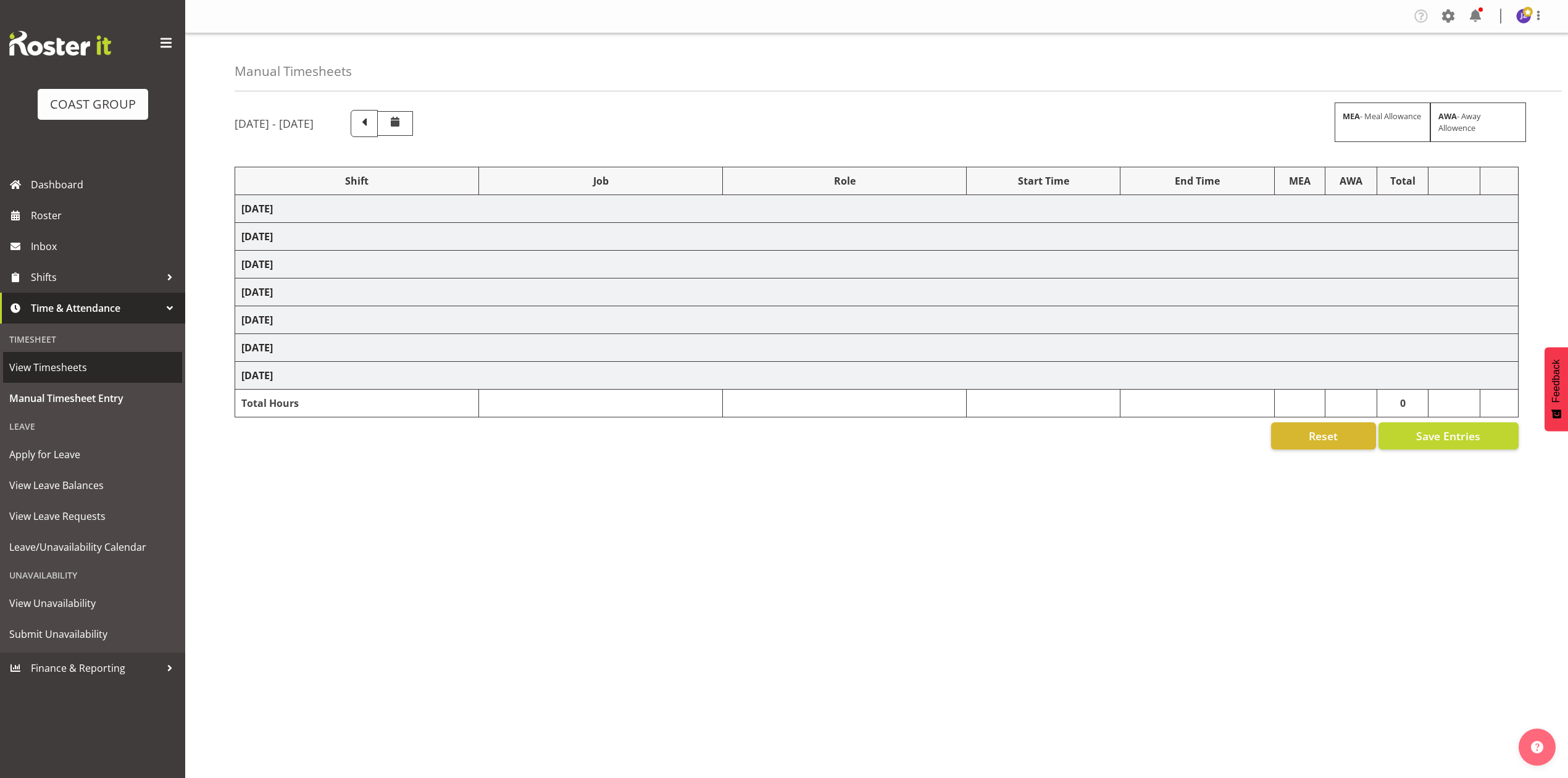
select select "9140"
select select "77800"
select select "9735"
select select "68034"
select select "69"
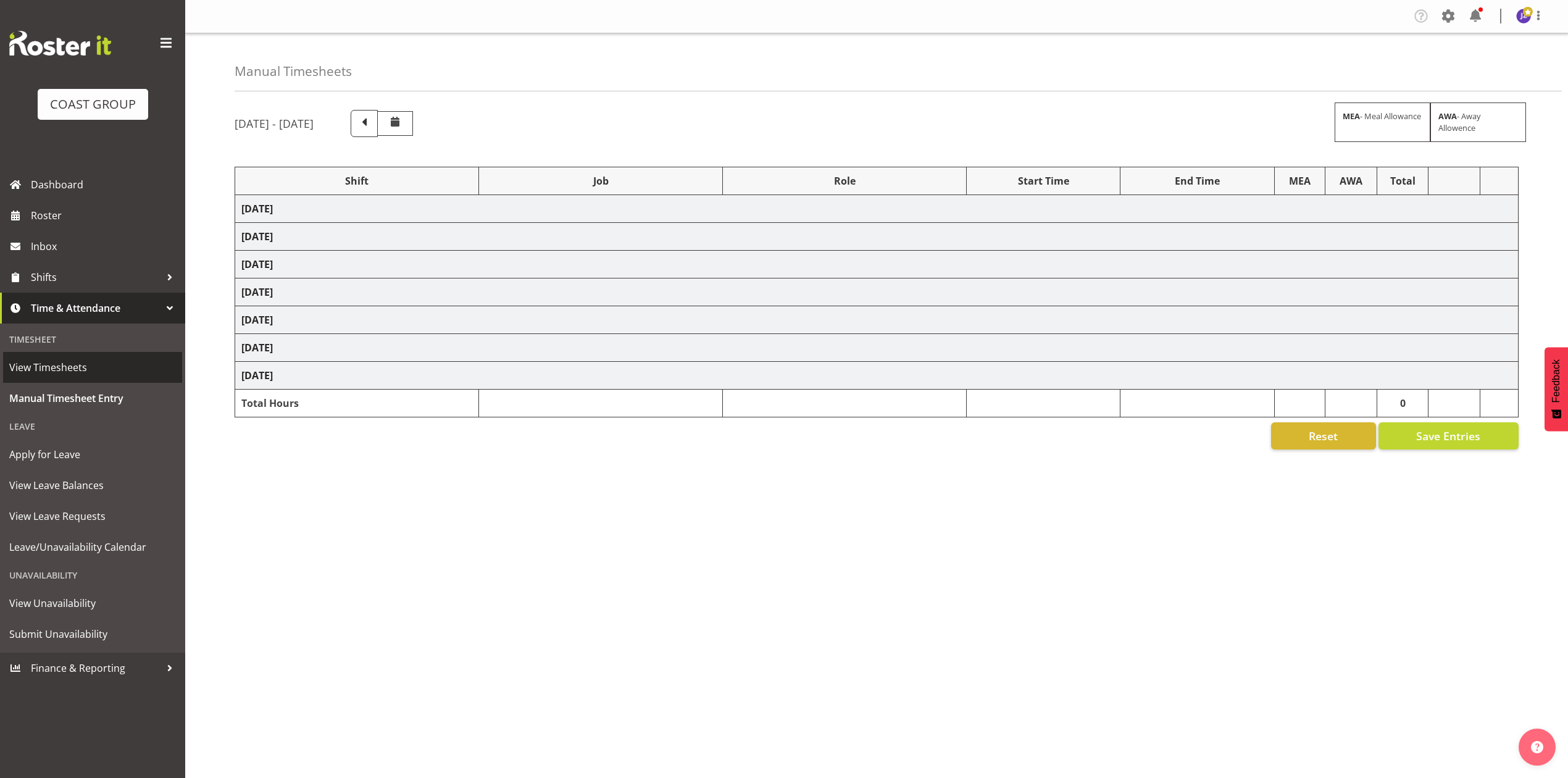
select select "198"
select select "68034"
select select "69"
select select "198"
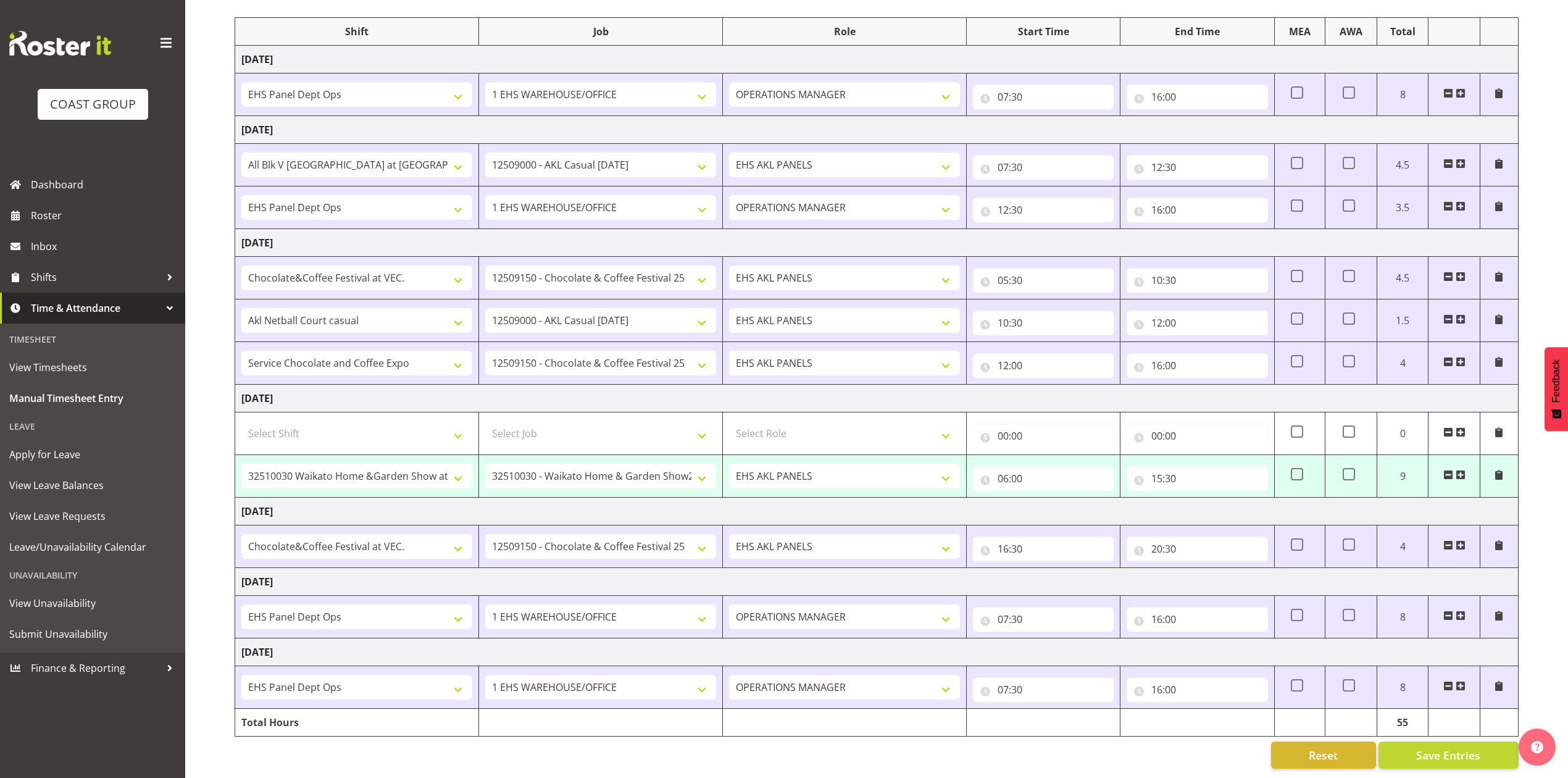
scroll to position [167, 0]
click at [1469, 747] on span "Save Entries" at bounding box center [1449, 755] width 64 height 16
select select "81896"
select select "9140"
type input "06:00"
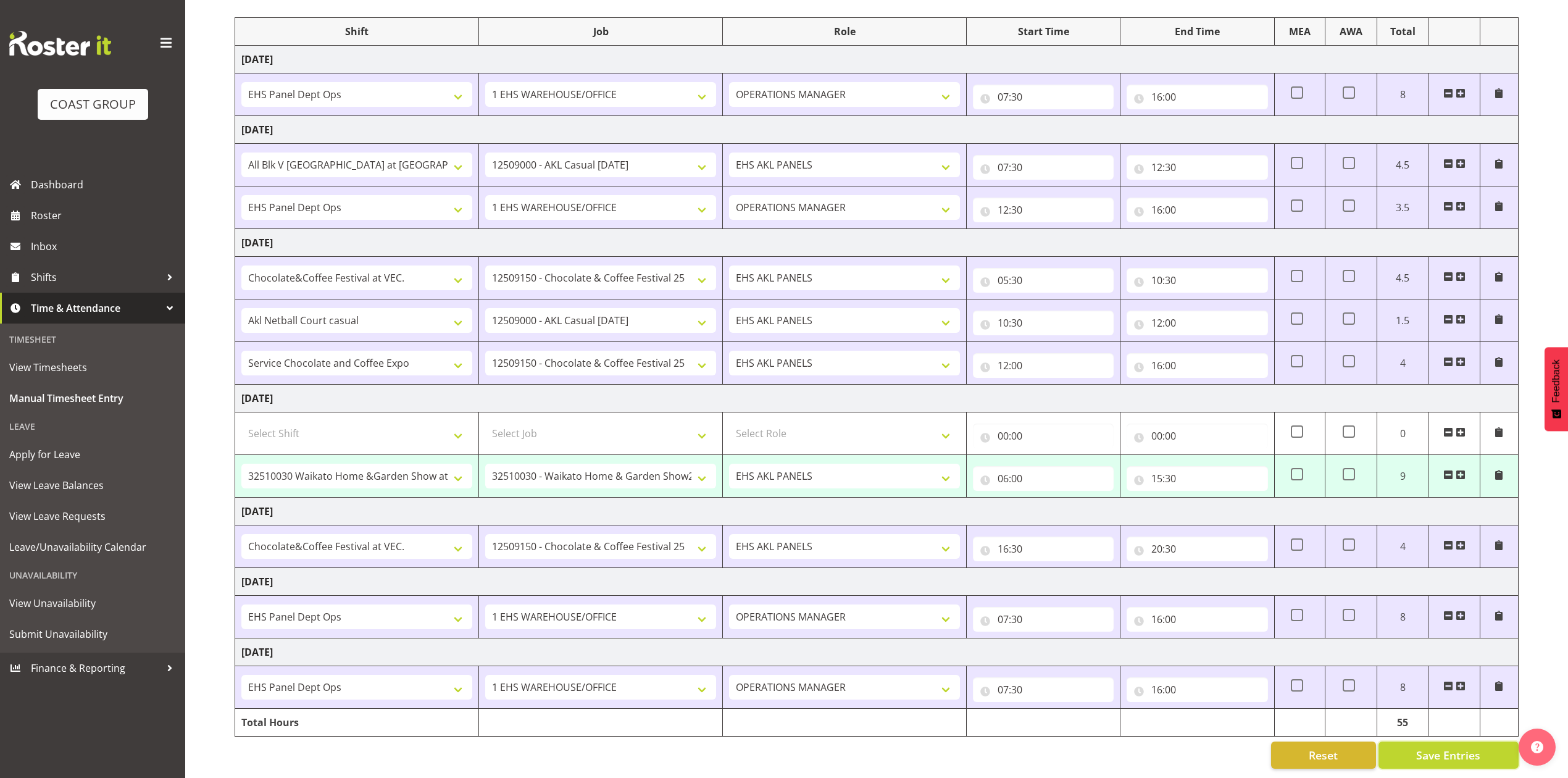
type input "15:30"
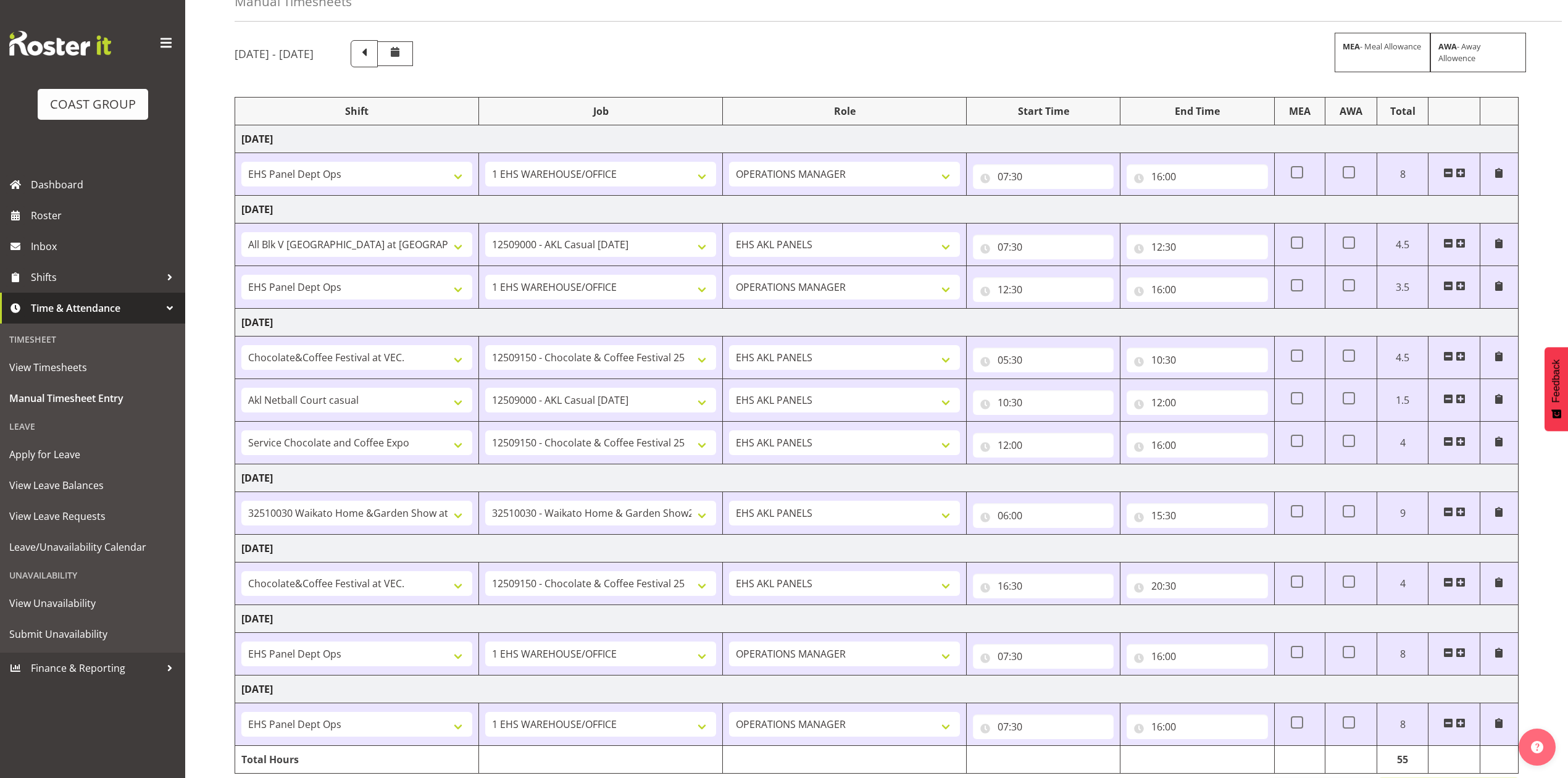
scroll to position [0, 0]
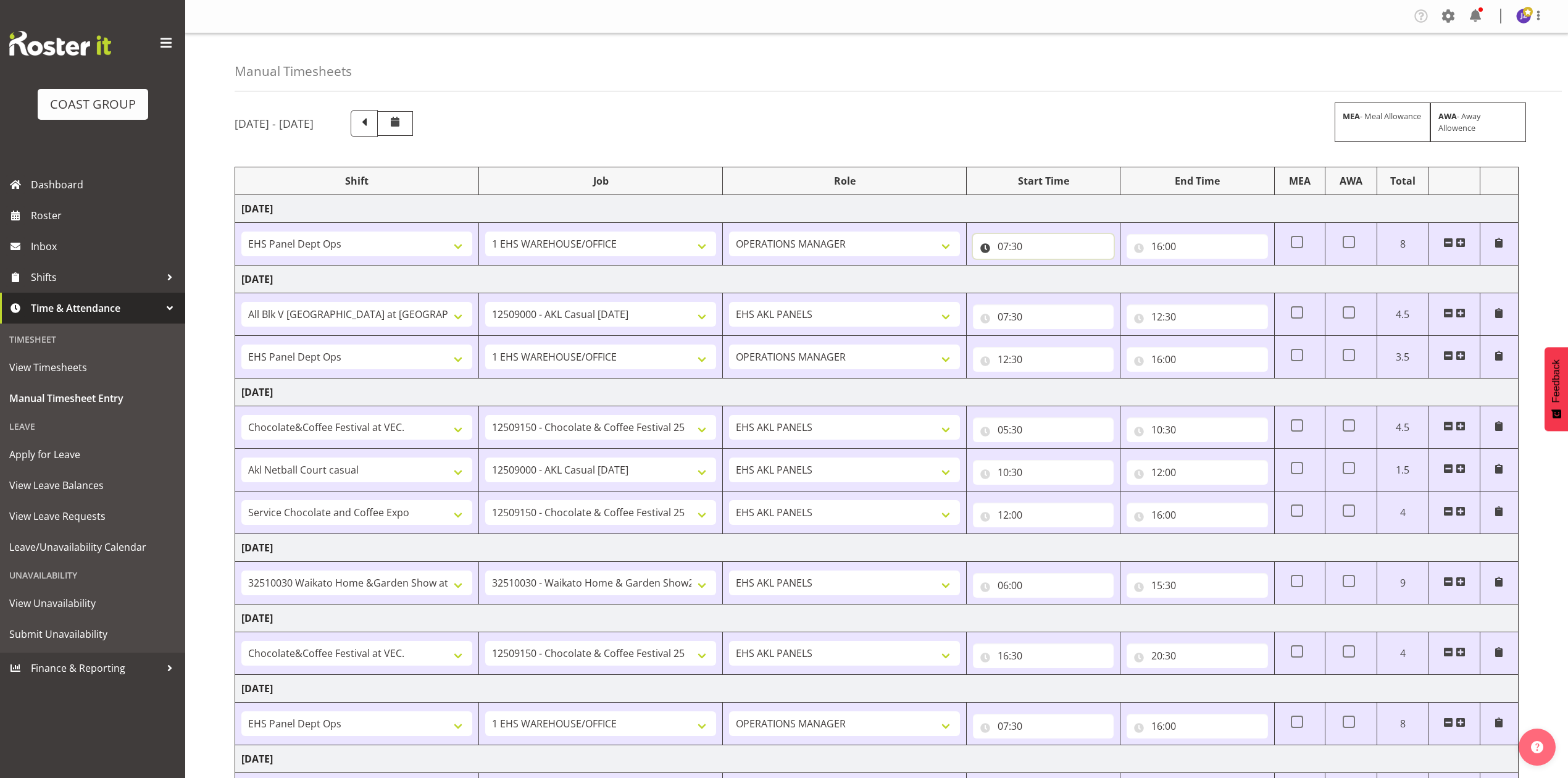
click at [1017, 240] on input "07:30" at bounding box center [1044, 246] width 140 height 25
click at [1050, 276] on select "00 01 02 03 04 05 06 07 08 09 10 11 12 13 14 15 16 17 18 19 20 21 22 23" at bounding box center [1058, 279] width 28 height 25
select select "8"
click at [1044, 268] on select "00 01 02 03 04 05 06 07 08 09 10 11 12 13 14 15 16 17 18 19 20 21 22 23" at bounding box center [1058, 279] width 28 height 25
type input "08:30"
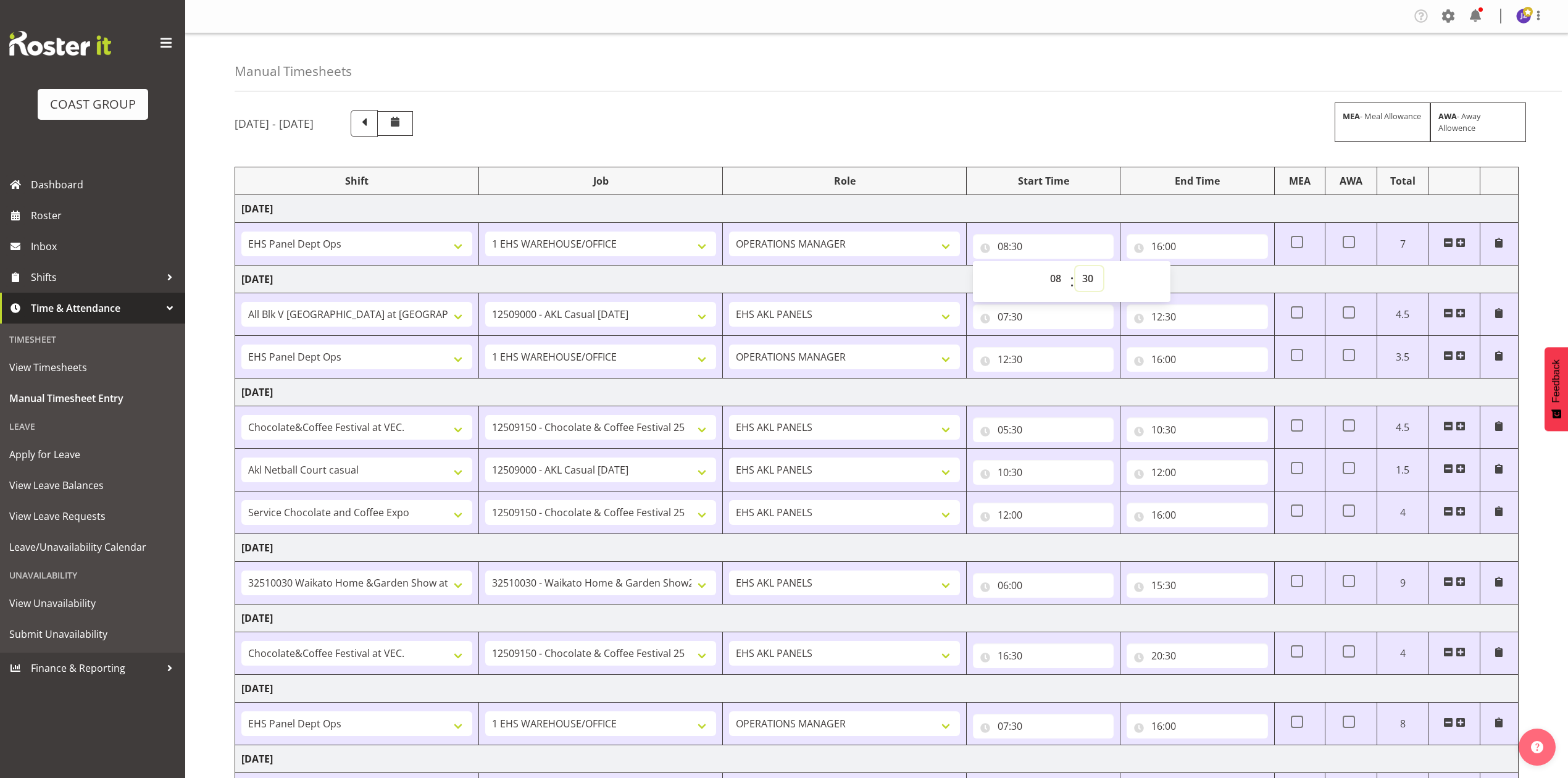
click at [1092, 279] on select "00 01 02 03 04 05 06 07 08 09 10 11 12 13 14 15 16 17 18 19 20 21 22 23 24 25 2…" at bounding box center [1090, 279] width 28 height 25
select select "0"
click at [1076, 268] on select "00 01 02 03 04 05 06 07 08 09 10 11 12 13 14 15 16 17 18 19 20 21 22 23 24 25 2…" at bounding box center [1090, 279] width 28 height 25
type input "08:00"
click at [1175, 243] on input "16:00" at bounding box center [1197, 246] width 140 height 25
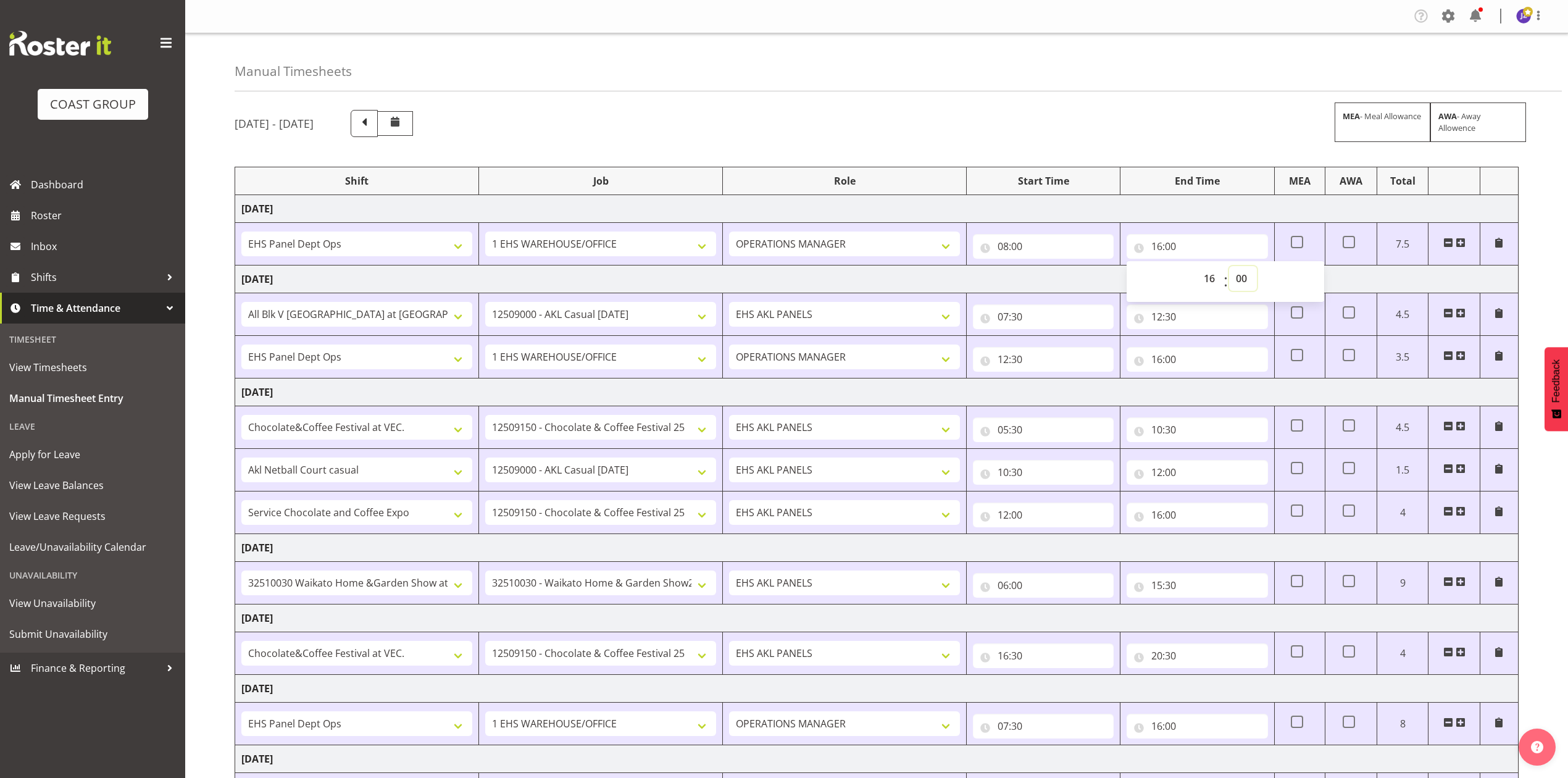
click at [1243, 275] on select "00 01 02 03 04 05 06 07 08 09 10 11 12 13 14 15 16 17 18 19 20 21 22 23 24 25 2…" at bounding box center [1243, 279] width 28 height 25
select select "30"
click at [1229, 268] on select "00 01 02 03 04 05 06 07 08 09 10 11 12 13 14 15 16 17 18 19 20 21 22 23 24 25 2…" at bounding box center [1243, 279] width 28 height 25
type input "16:30"
click at [1196, 105] on div "September 24th - September 30th 2025 MEA - Meal Allowance AWA - Away Allowence …" at bounding box center [902, 493] width 1334 height 784
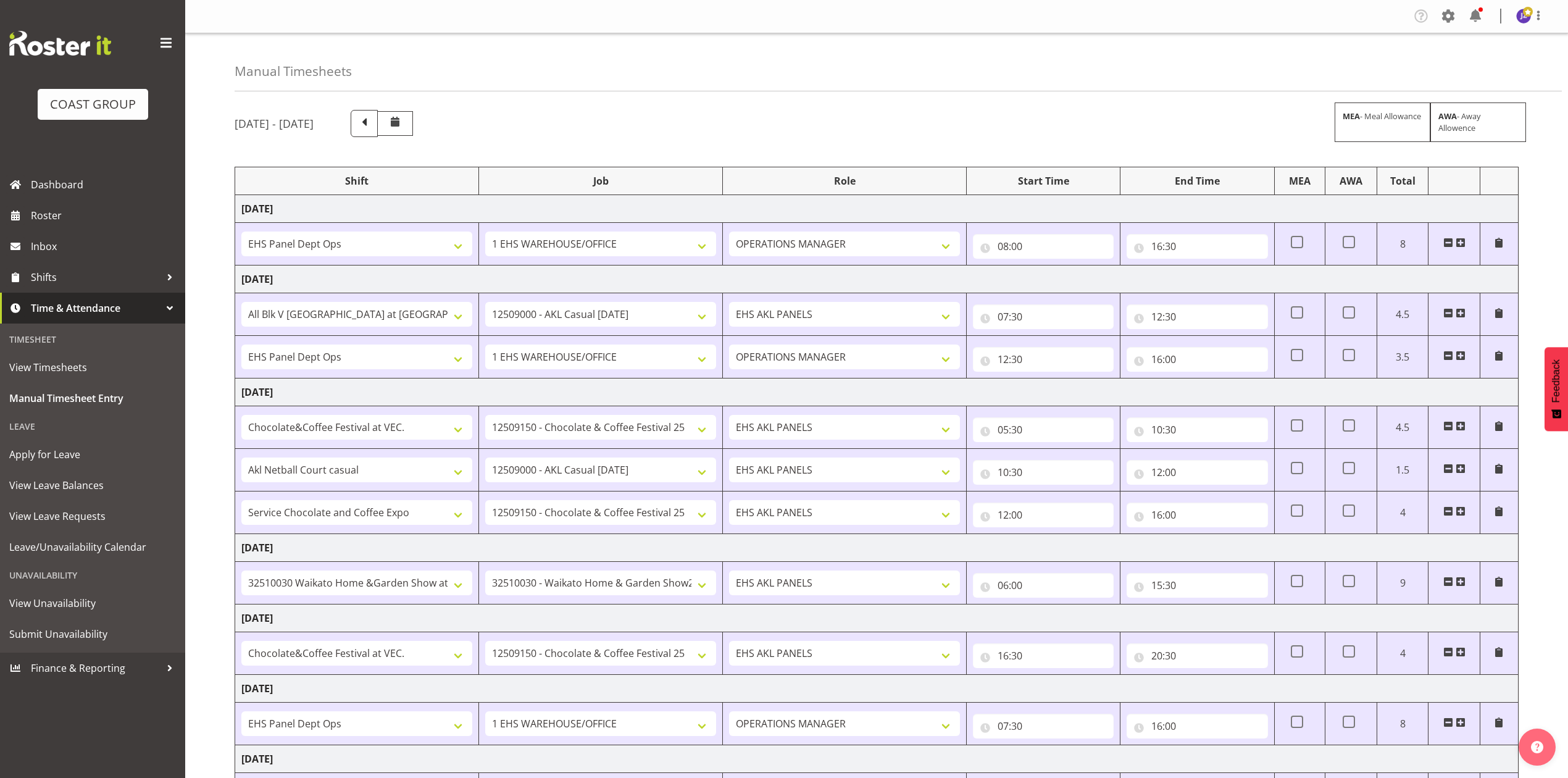
scroll to position [124, 0]
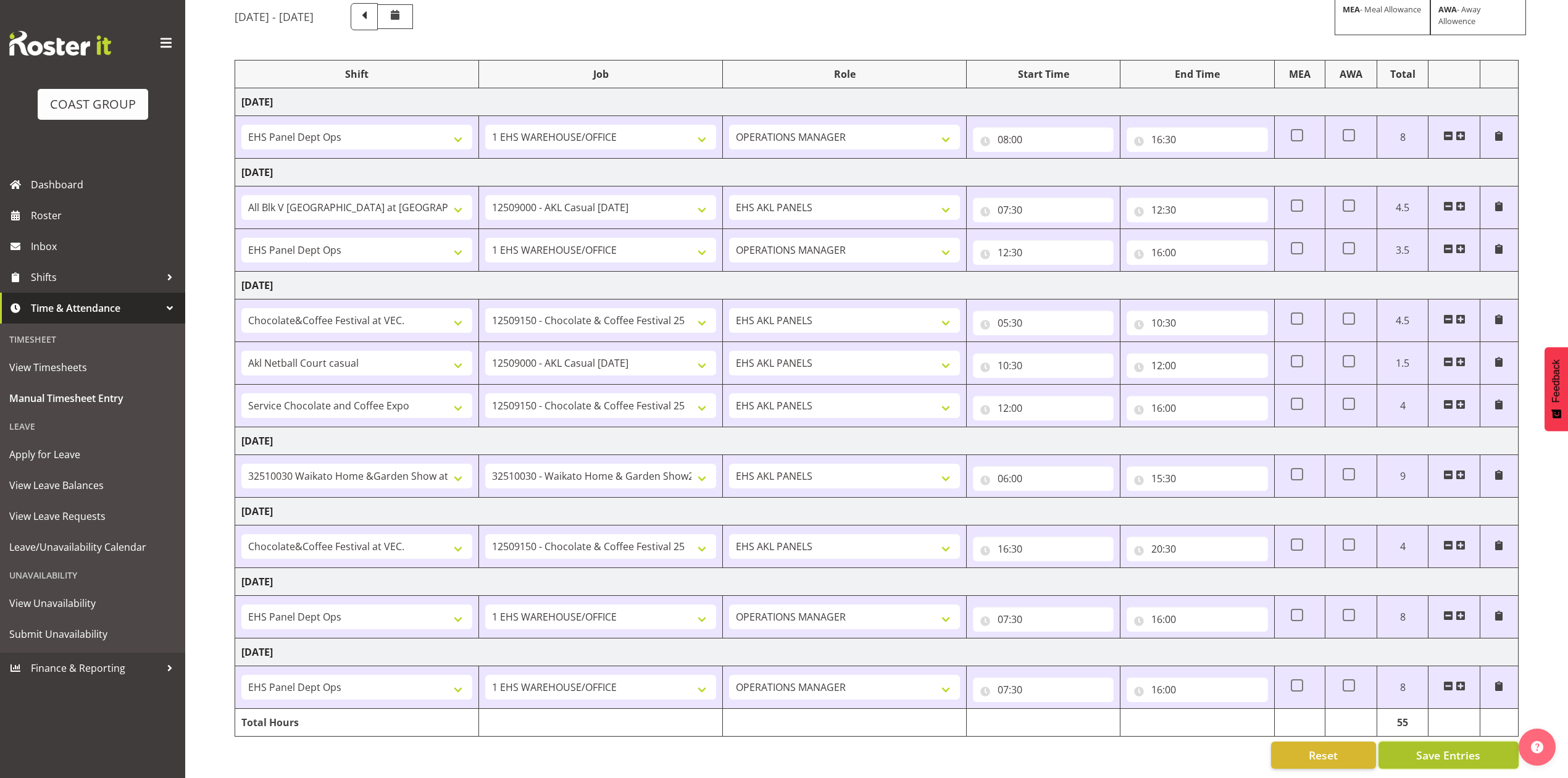
click at [1453, 741] on button "Save Entries" at bounding box center [1449, 755] width 140 height 27
click at [69, 220] on span "Roster" at bounding box center [105, 215] width 148 height 18
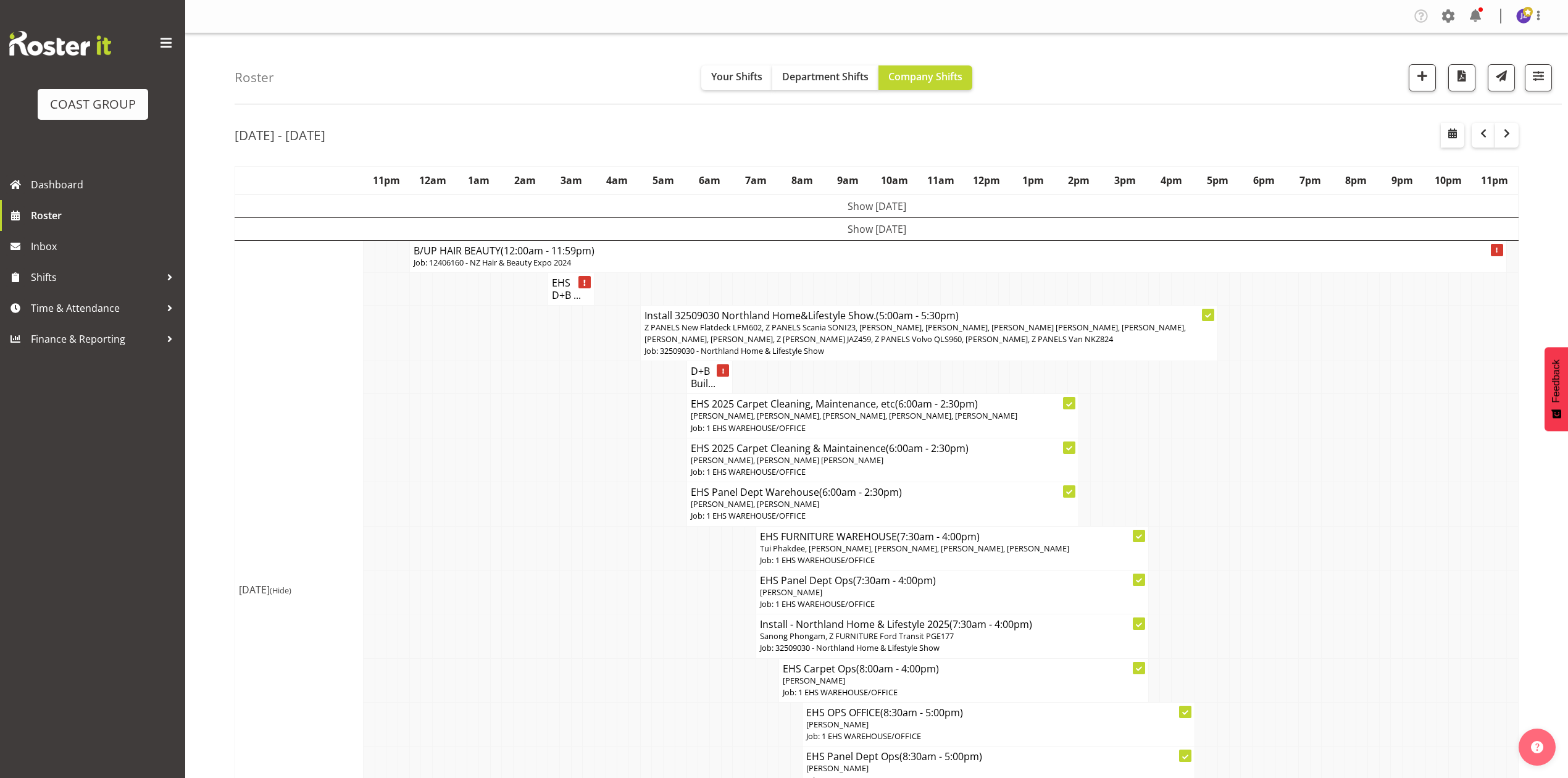
drag, startPoint x: 1340, startPoint y: 468, endPoint x: 1345, endPoint y: 453, distance: 15.8
click at [1340, 468] on td at bounding box center [1339, 460] width 12 height 44
